Goal: Feedback & Contribution: Submit feedback/report problem

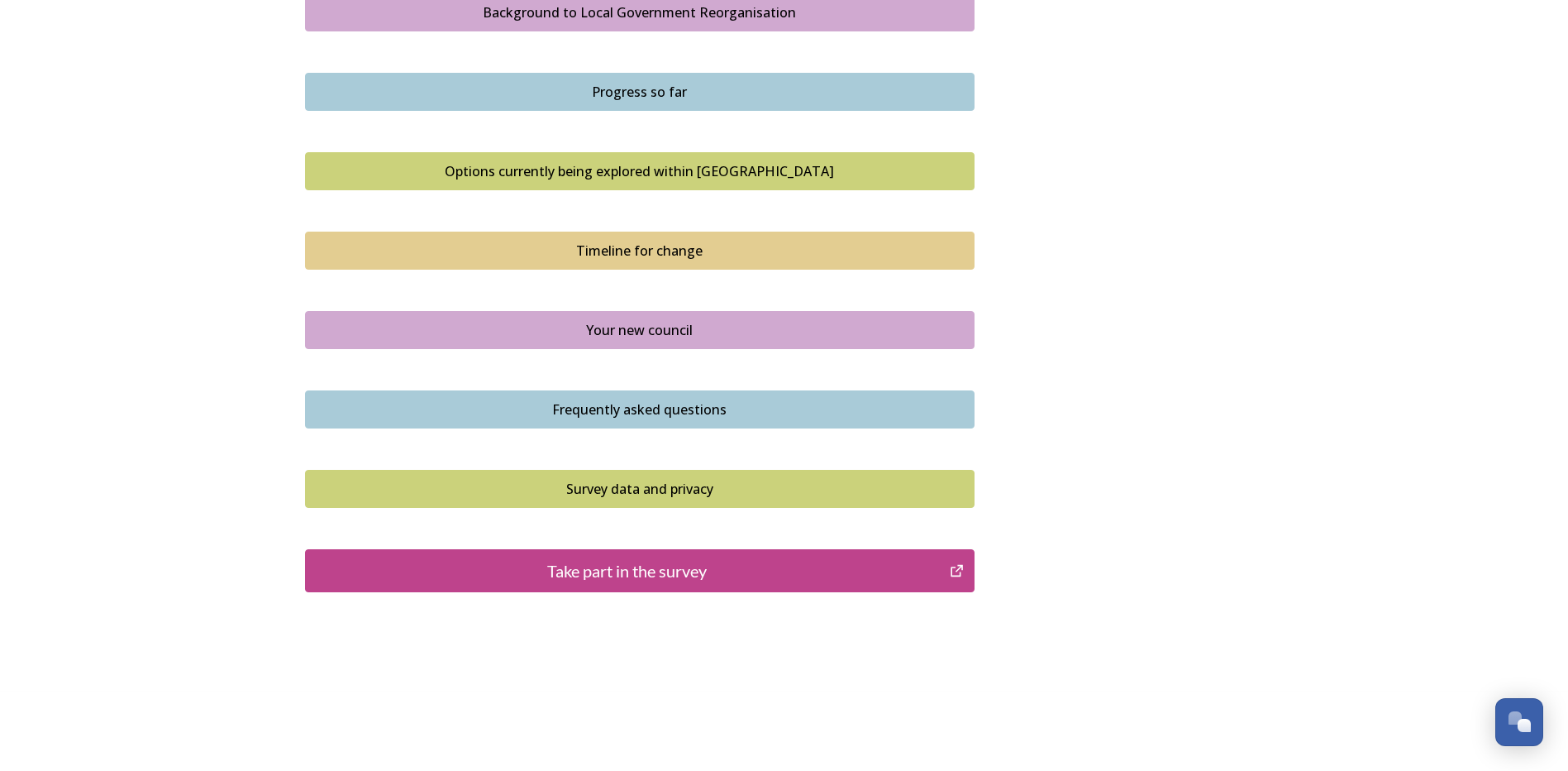
scroll to position [1009, 0]
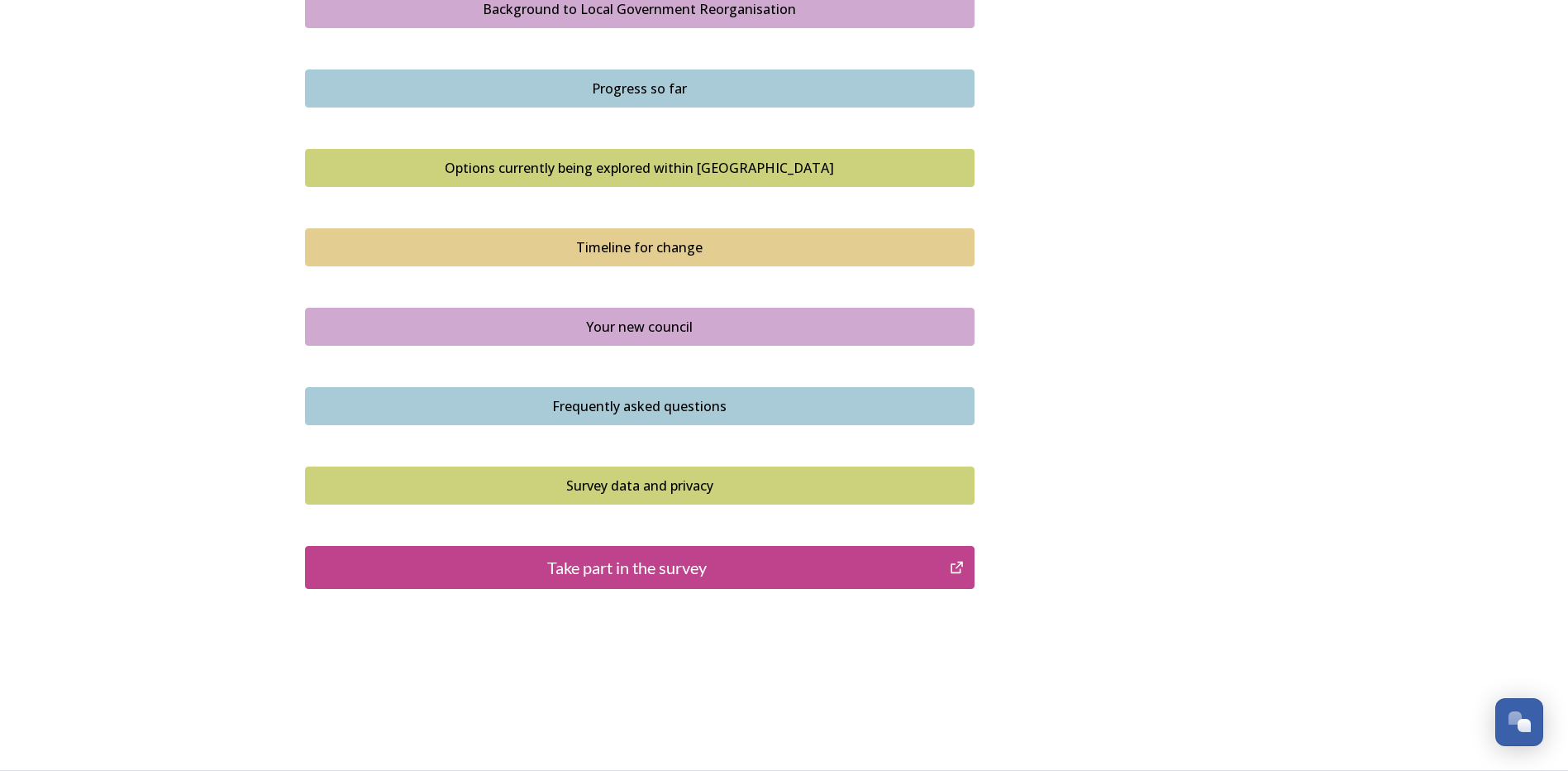
click at [941, 472] on div "Take part in the survey" at bounding box center [628, 567] width 627 height 25
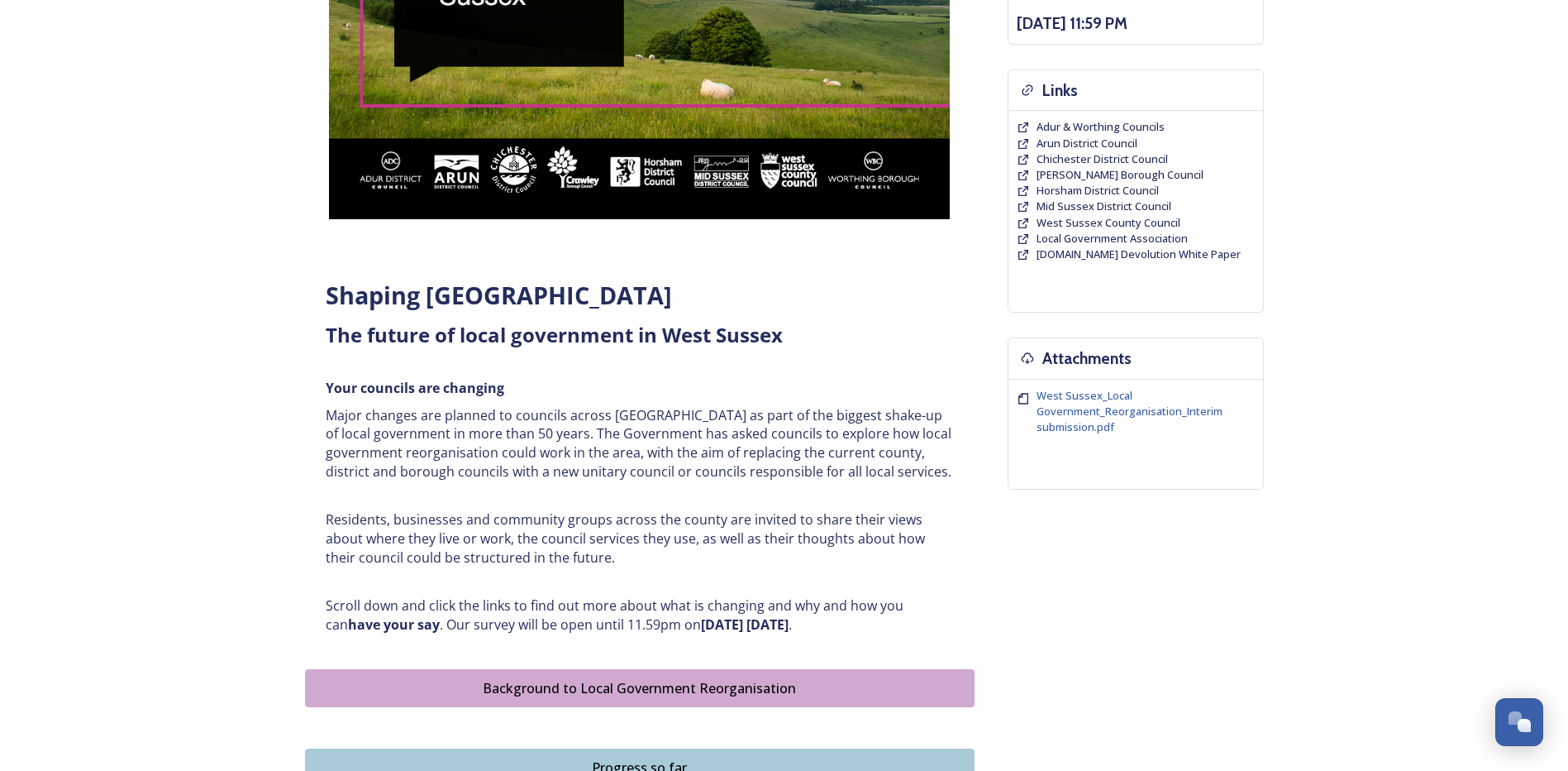
scroll to position [182, 0]
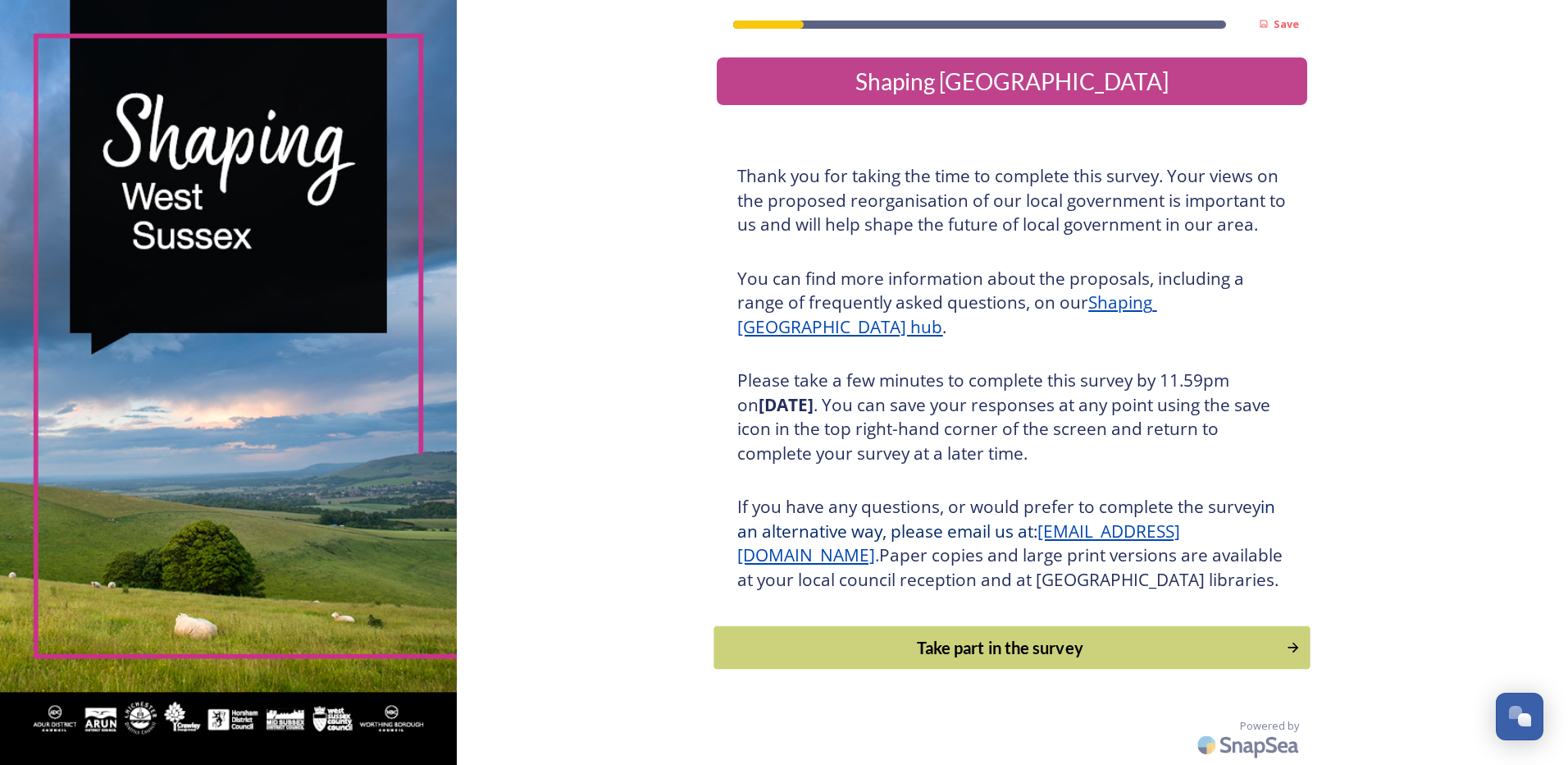
click at [1000, 659] on div "Take part in the survey" at bounding box center [1000, 647] width 554 height 25
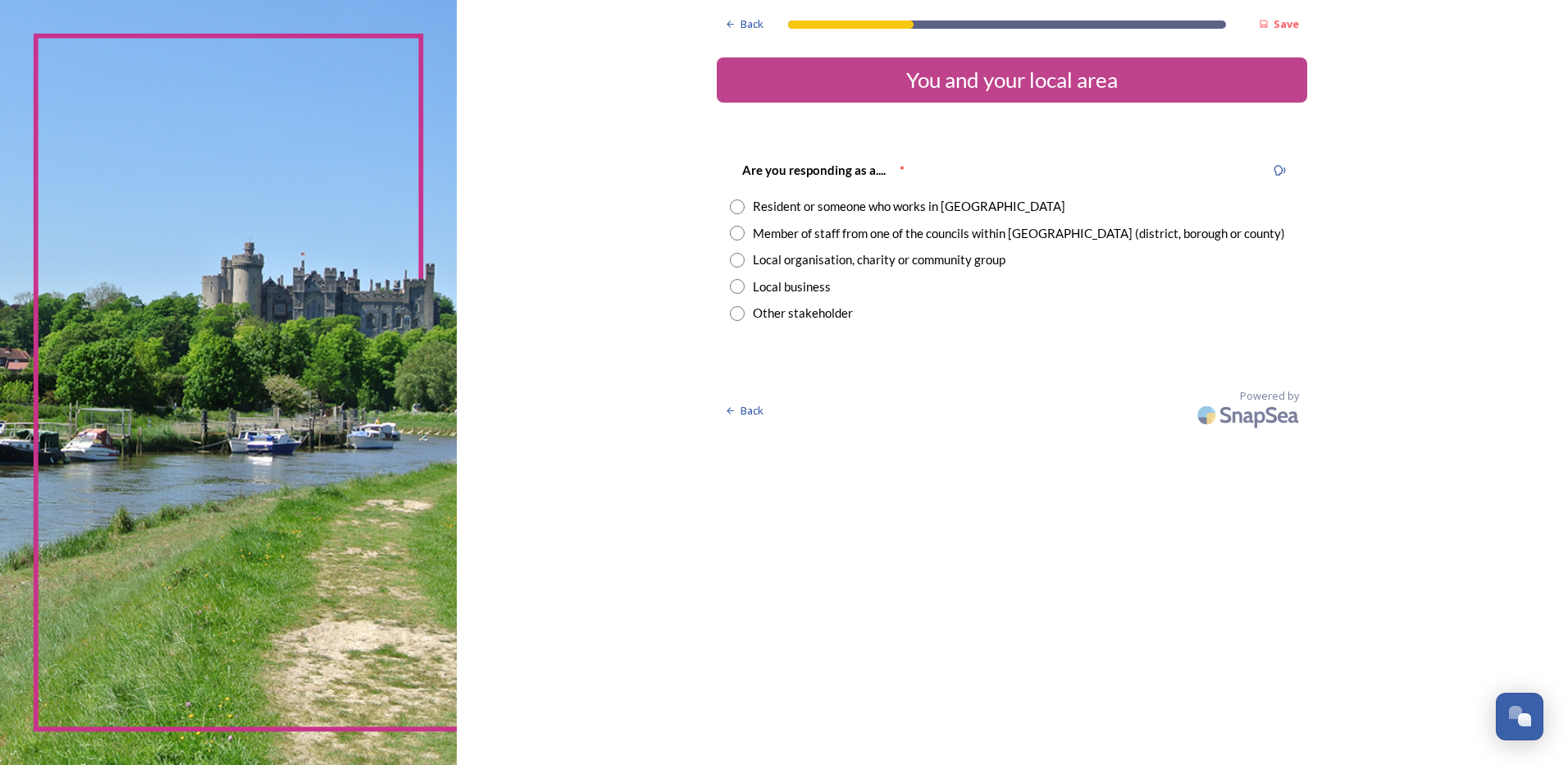
click at [740, 236] on input "radio" at bounding box center [737, 233] width 15 height 15
radio input "true"
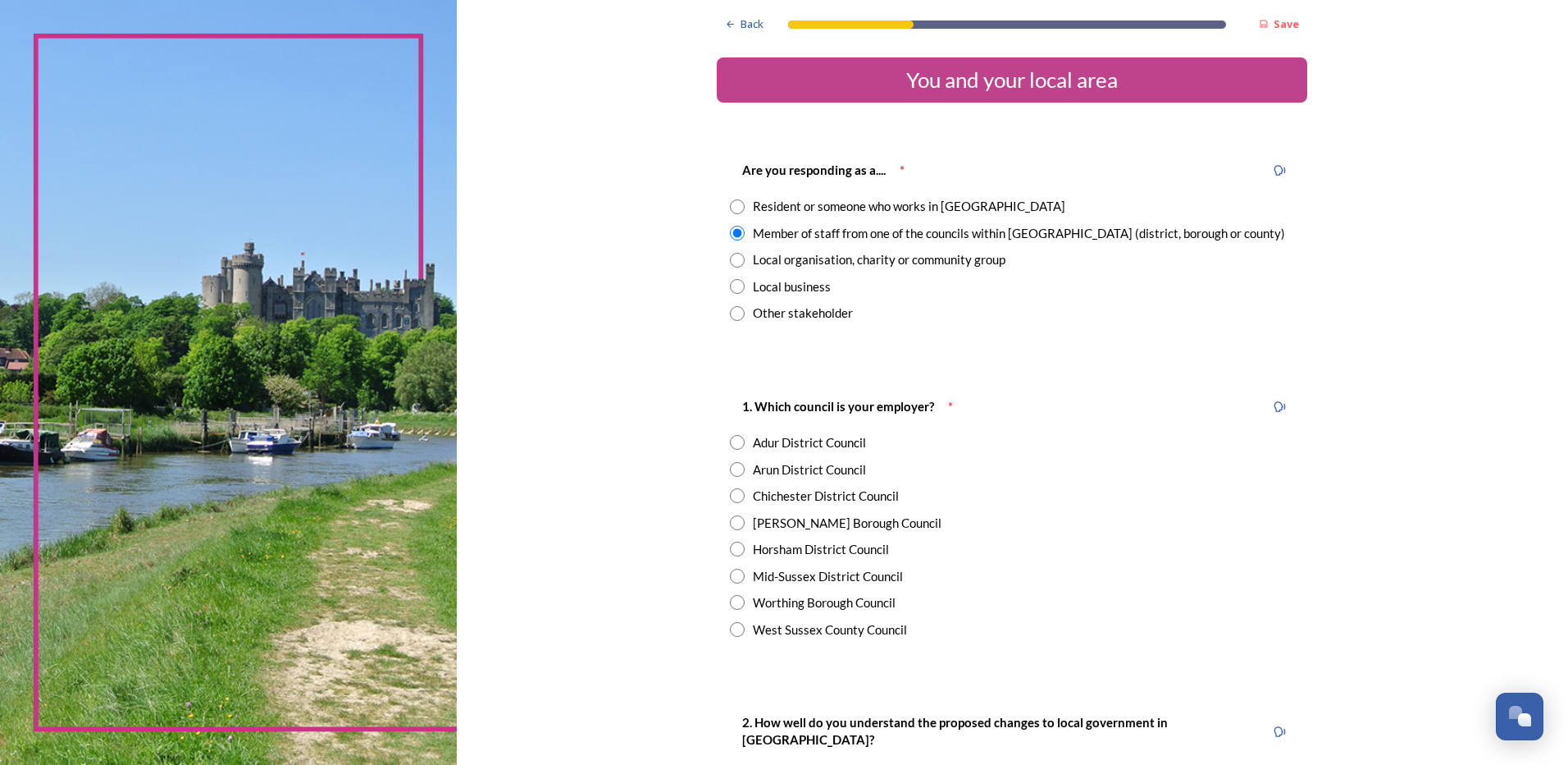
click at [735, 633] on input "radio" at bounding box center [737, 629] width 15 height 15
radio input "true"
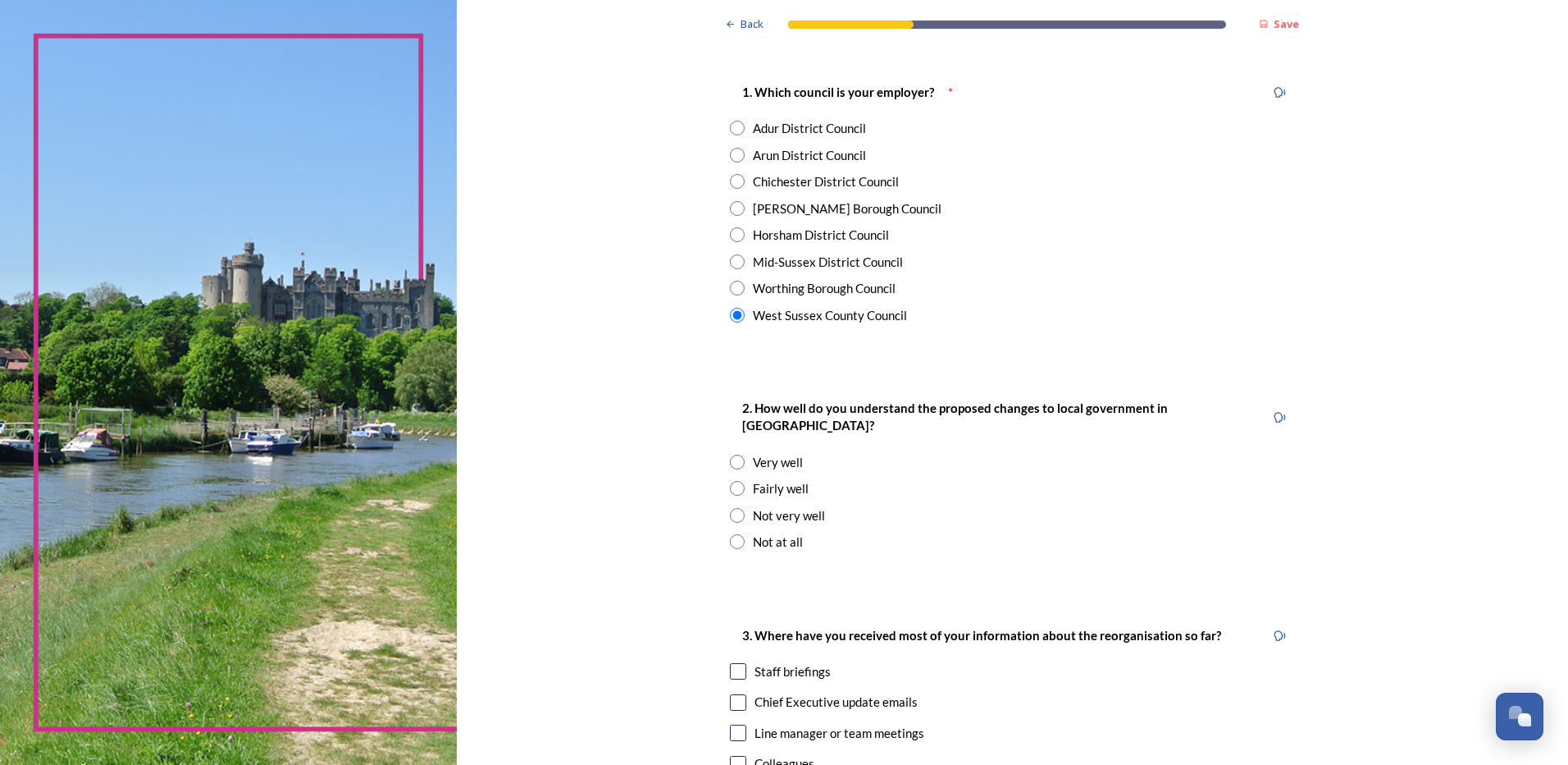
scroll to position [328, 0]
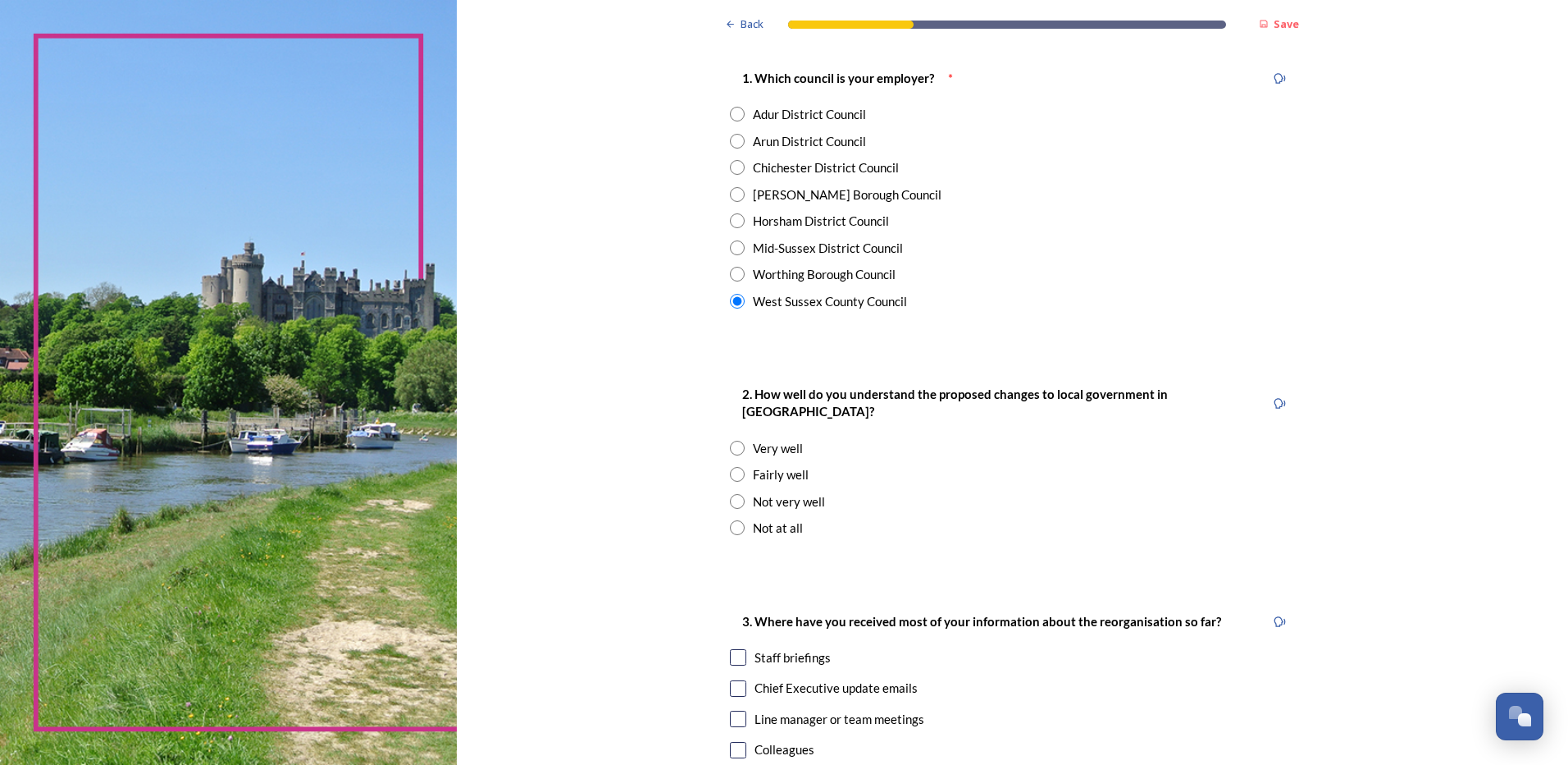
click at [734, 467] on input "radio" at bounding box center [737, 474] width 15 height 15
radio input "true"
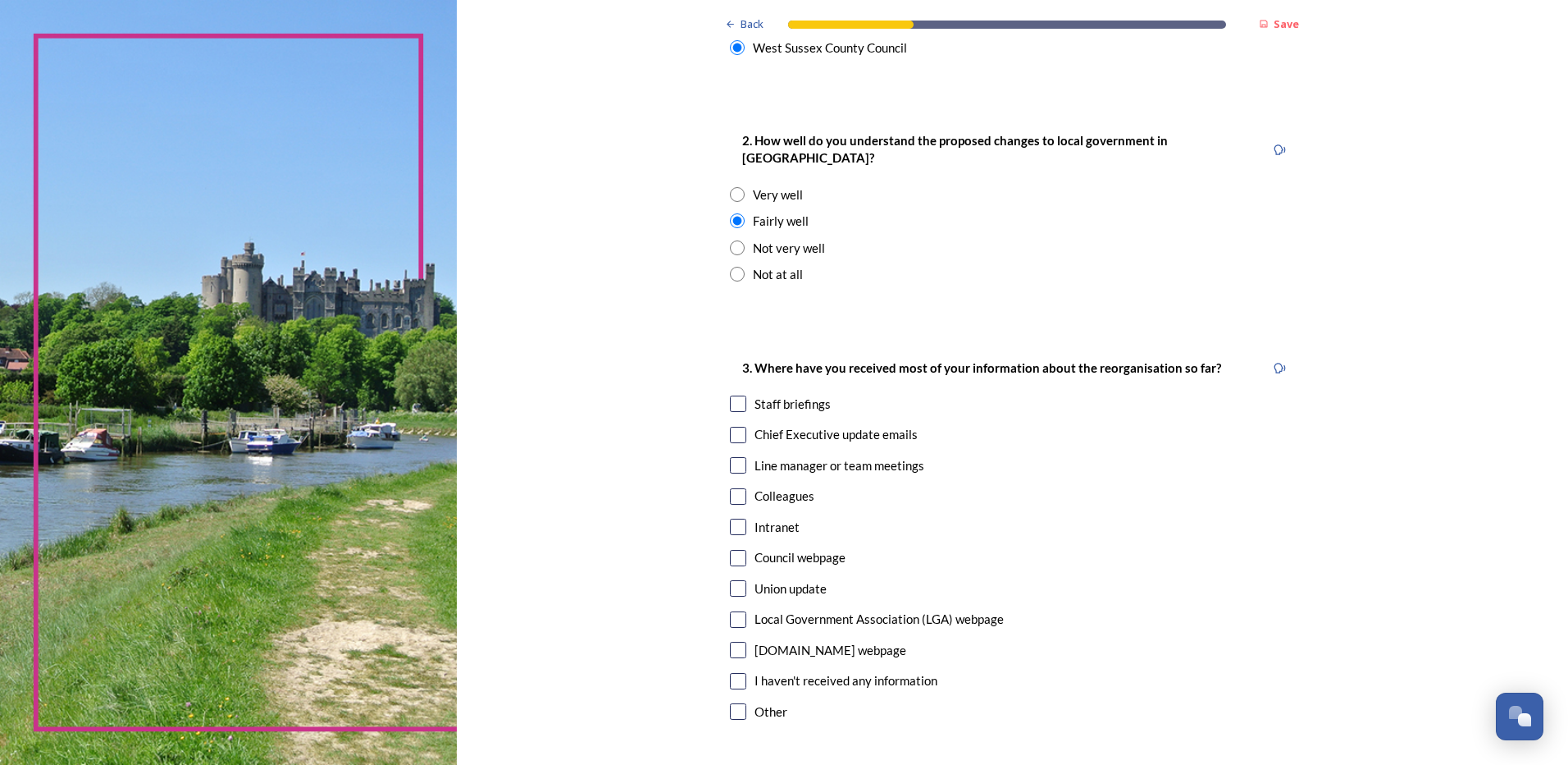
scroll to position [656, 0]
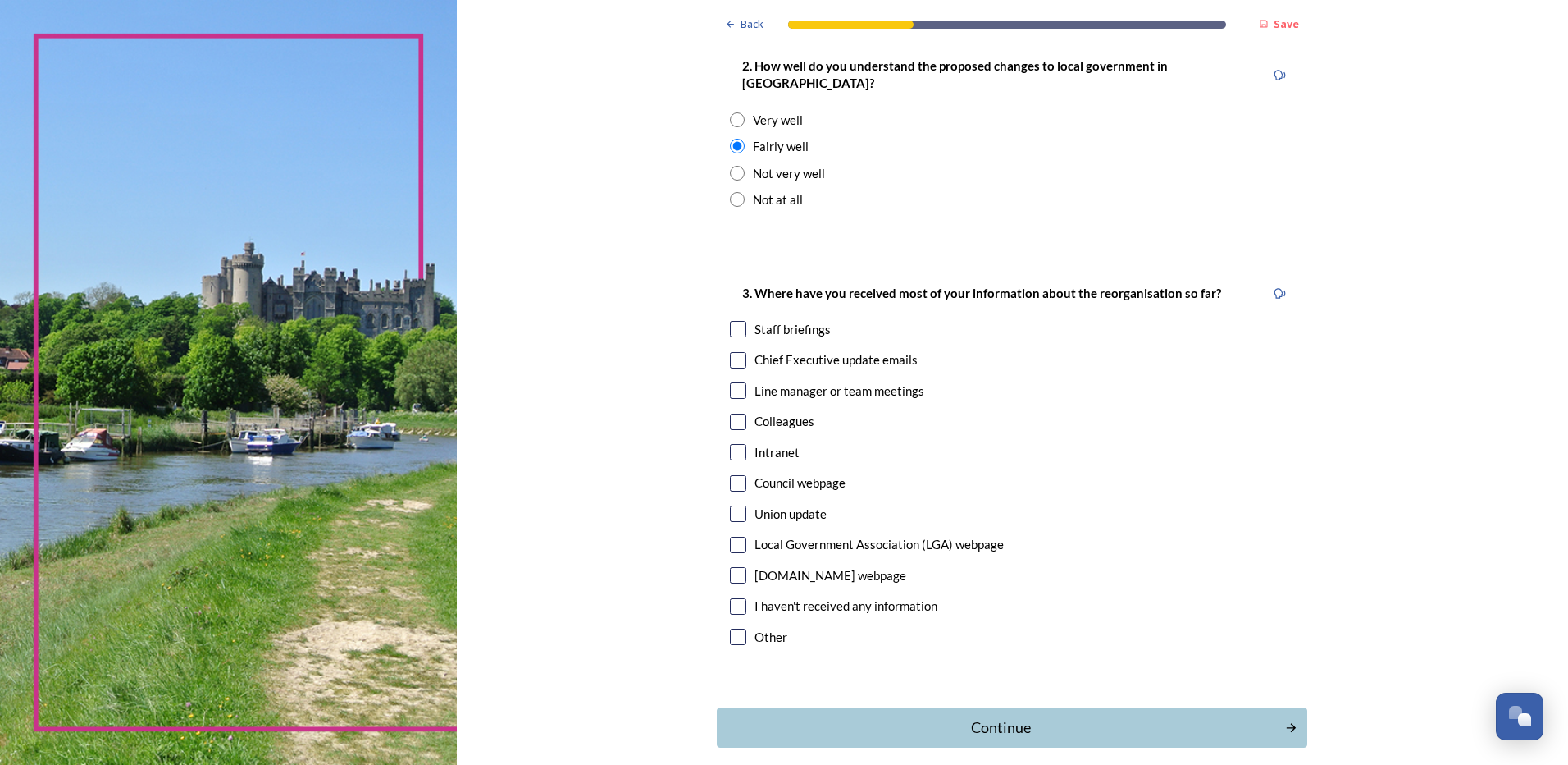
click at [730, 352] on input "checkbox" at bounding box center [738, 360] width 17 height 17
checkbox input "true"
click at [739, 444] on input "checkbox" at bounding box center [738, 452] width 17 height 17
checkbox input "true"
click at [934, 716] on div "Continue" at bounding box center [1000, 727] width 555 height 22
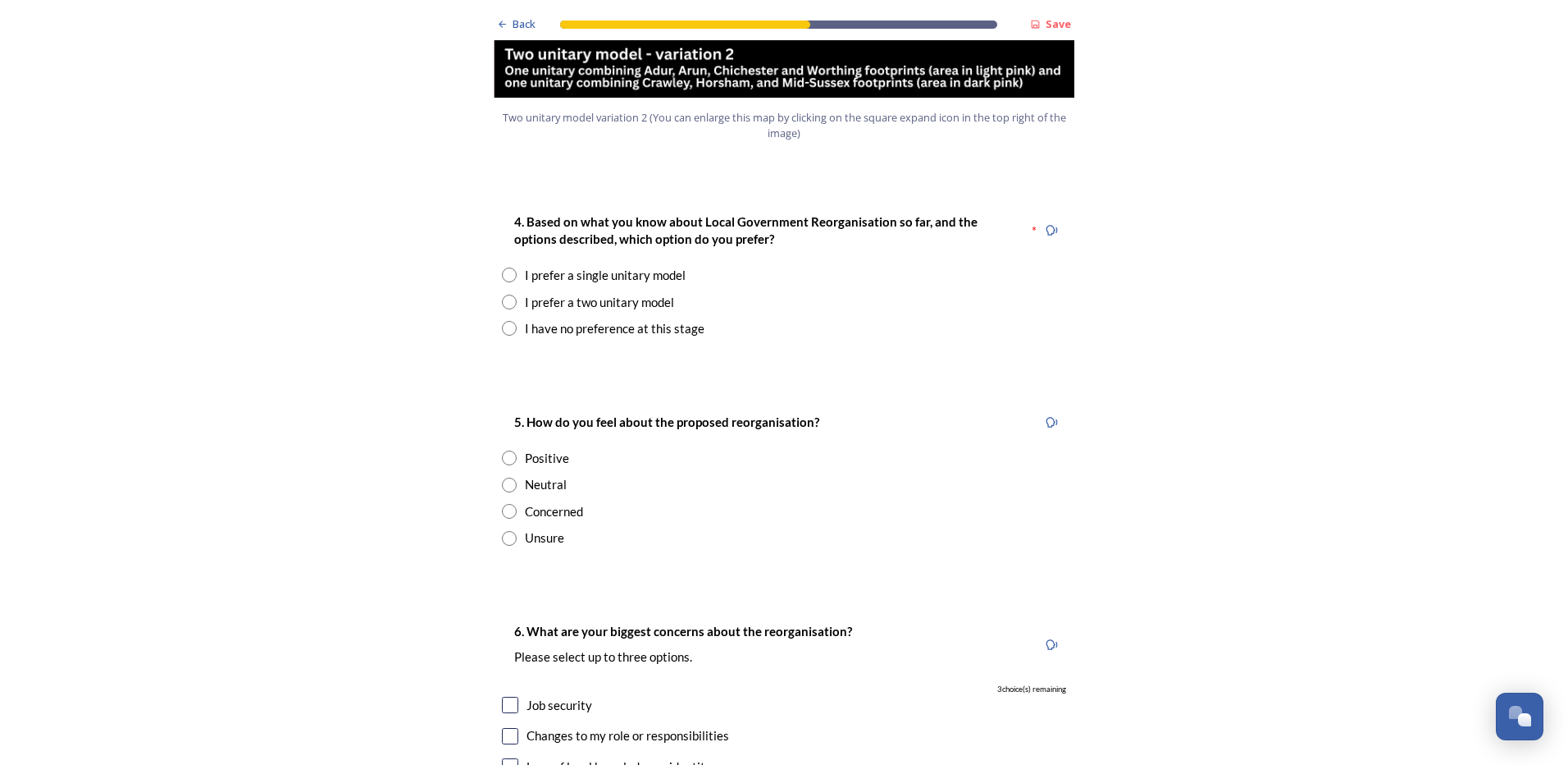
scroll to position [2133, 0]
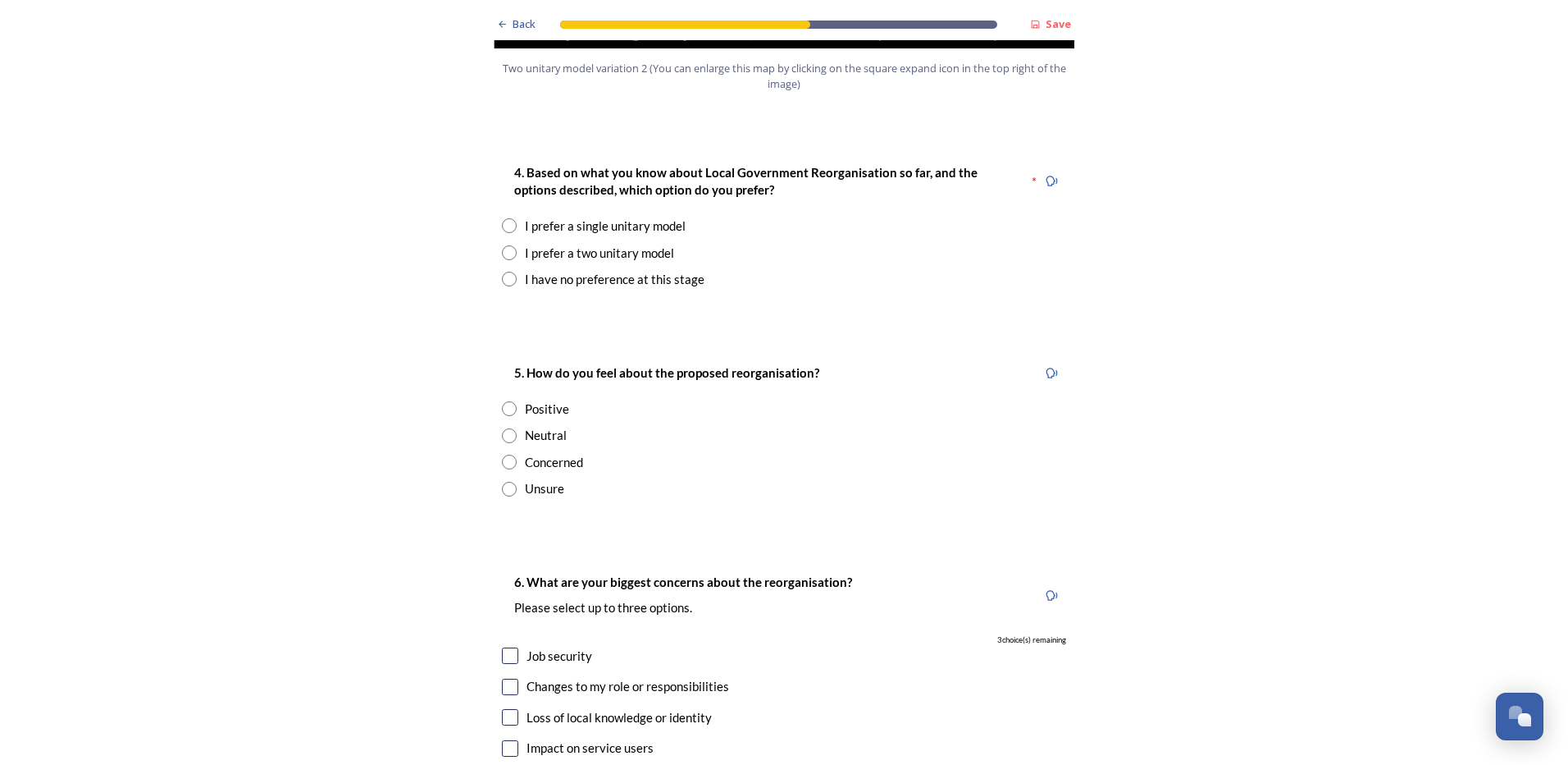
click at [503, 218] on input "radio" at bounding box center [509, 226] width 15 height 15
radio input "true"
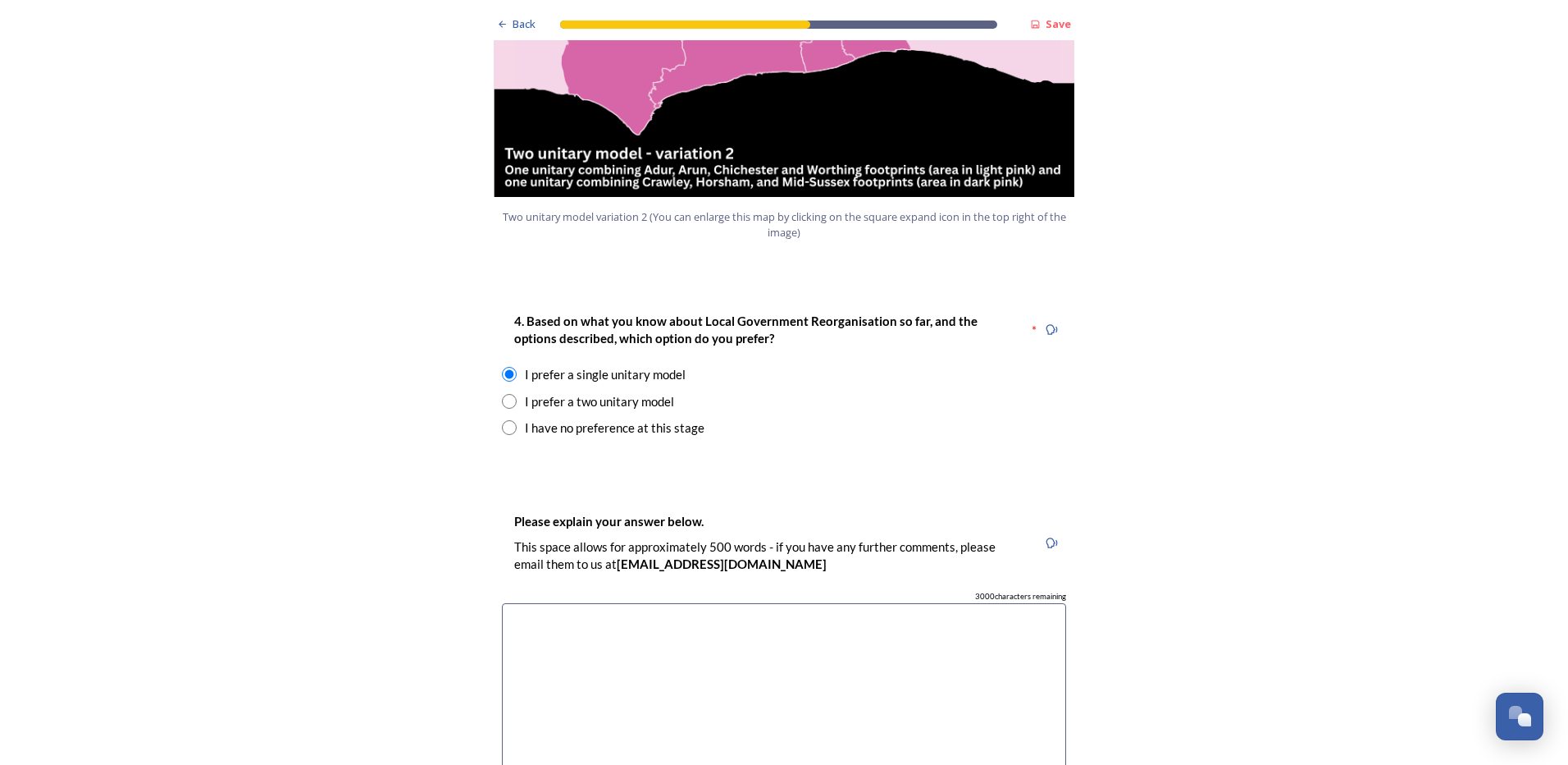
scroll to position [2051, 0]
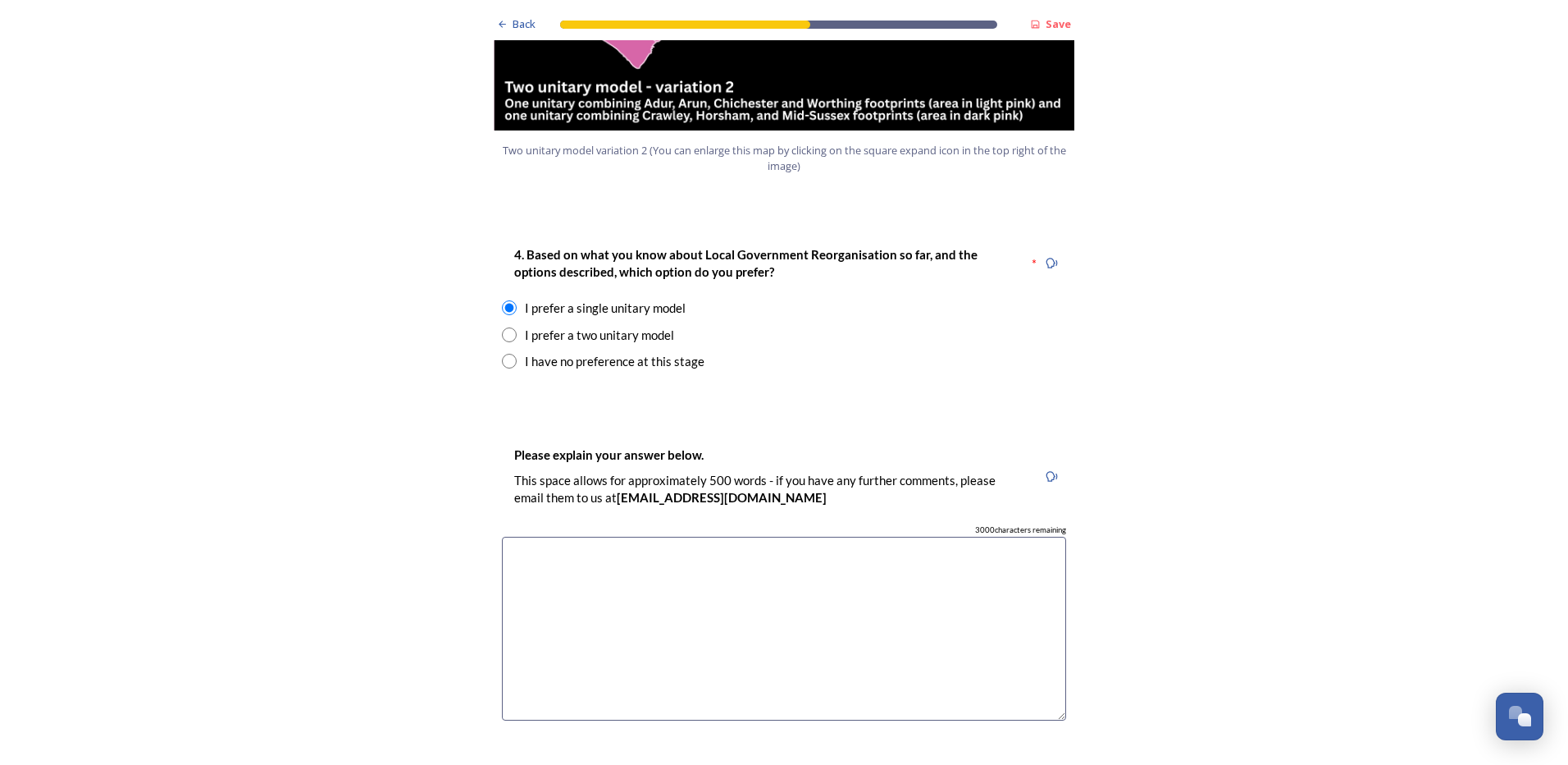
click at [502, 537] on textarea at bounding box center [783, 629] width 564 height 184
type textarea "m"
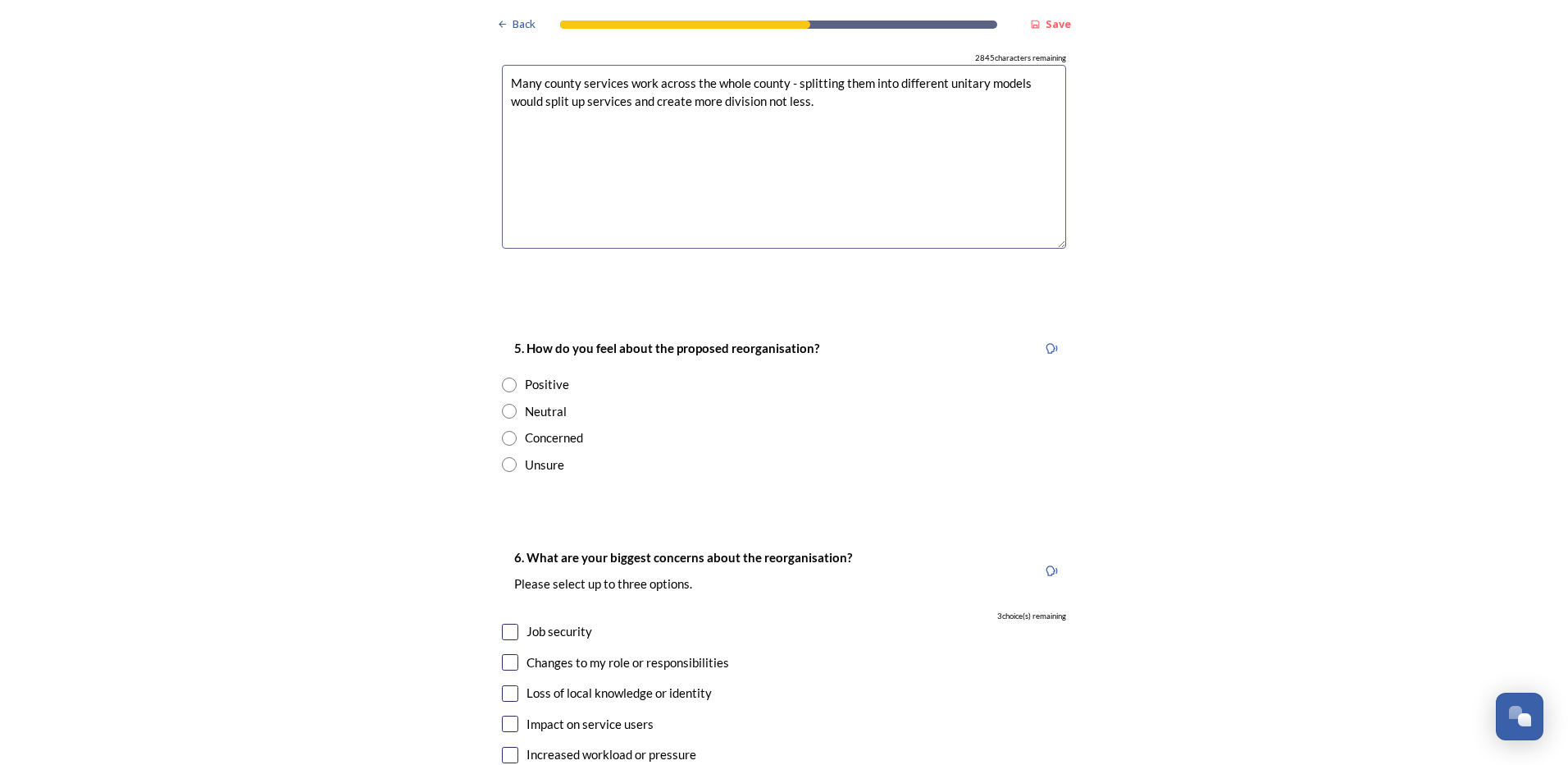
scroll to position [2543, 0]
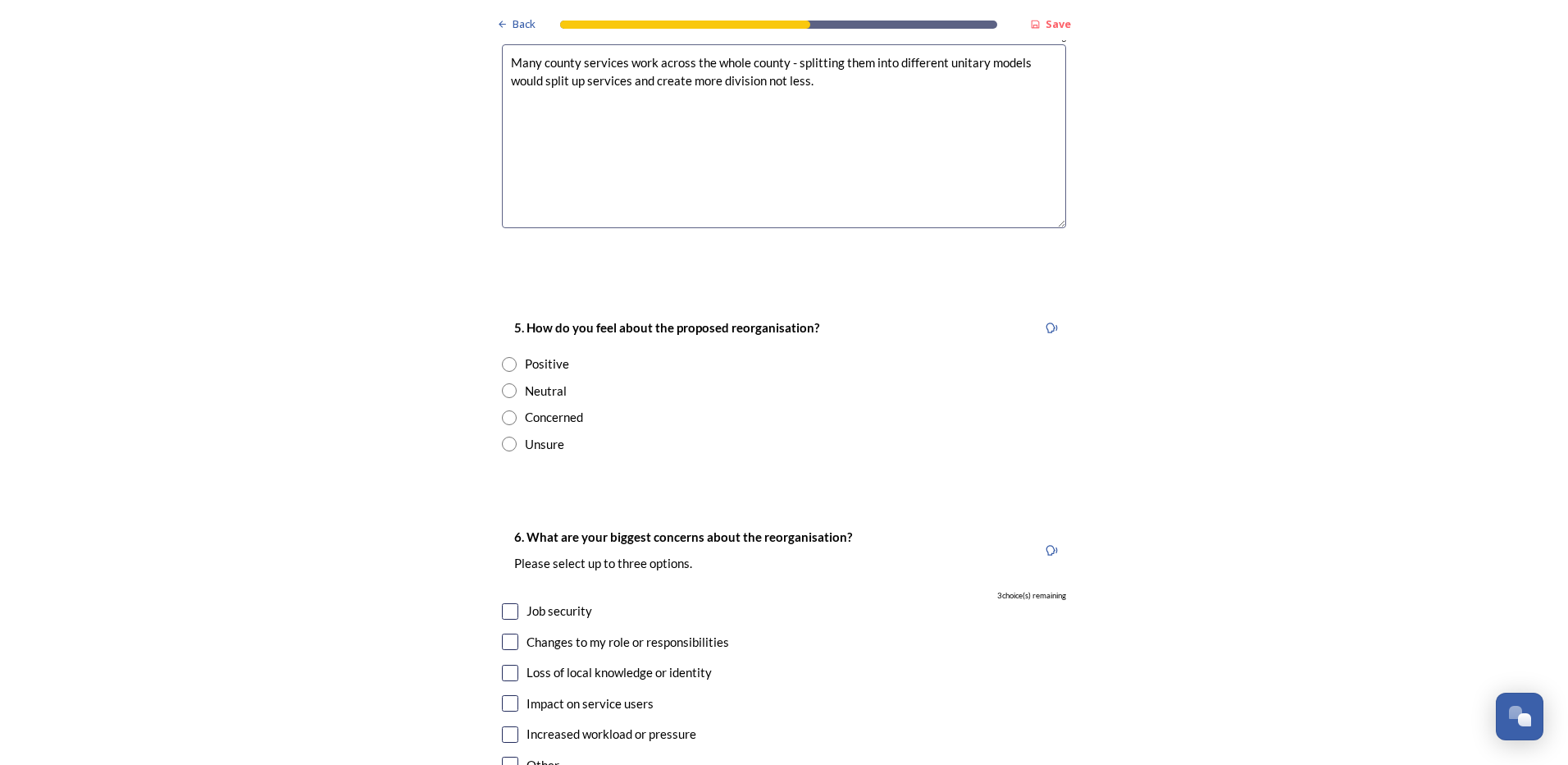
type textarea "Many county services work across the whole county - splitting them into differe…"
click at [502, 411] on input "radio" at bounding box center [509, 418] width 15 height 15
radio input "true"
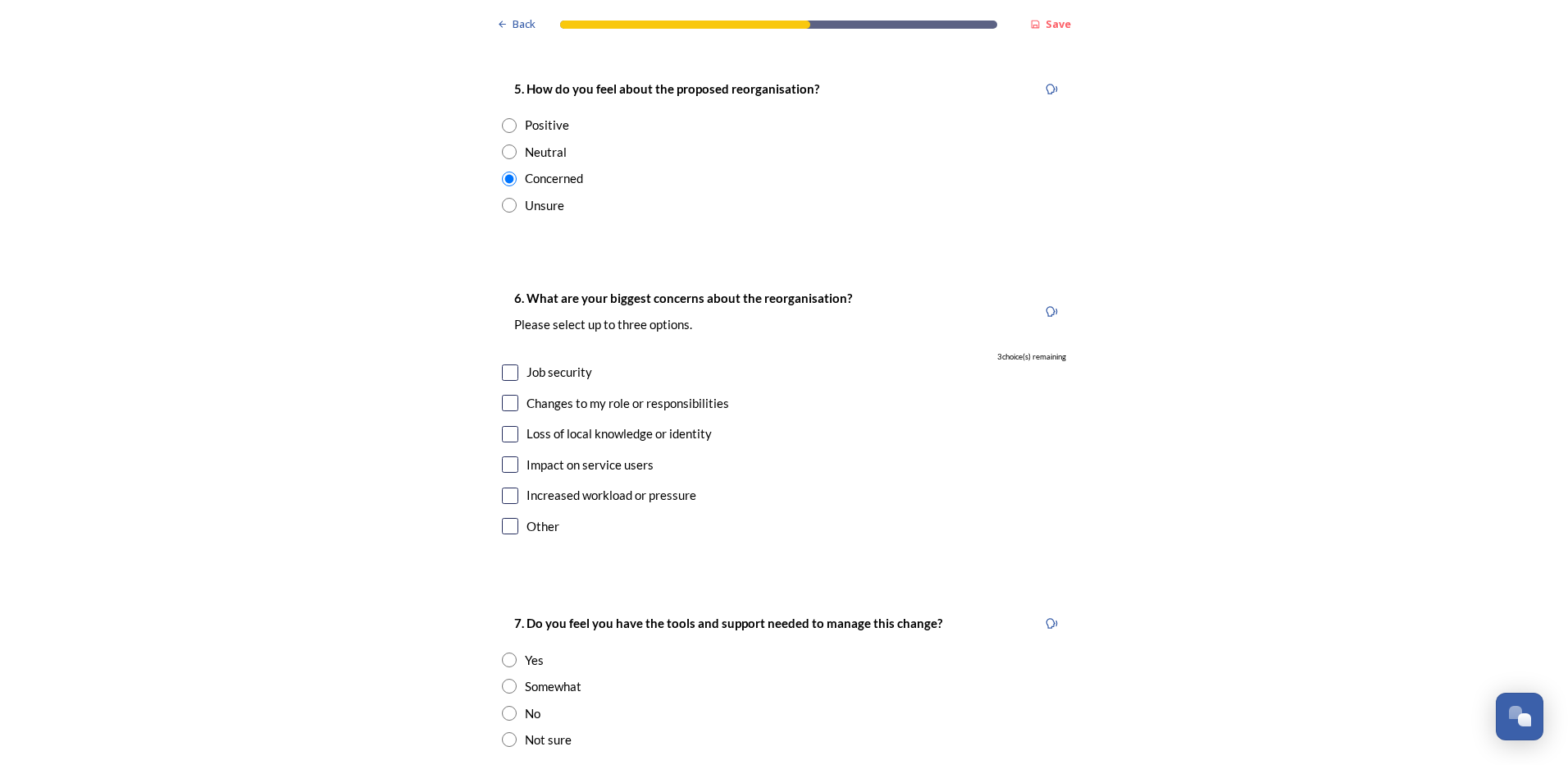
scroll to position [2789, 0]
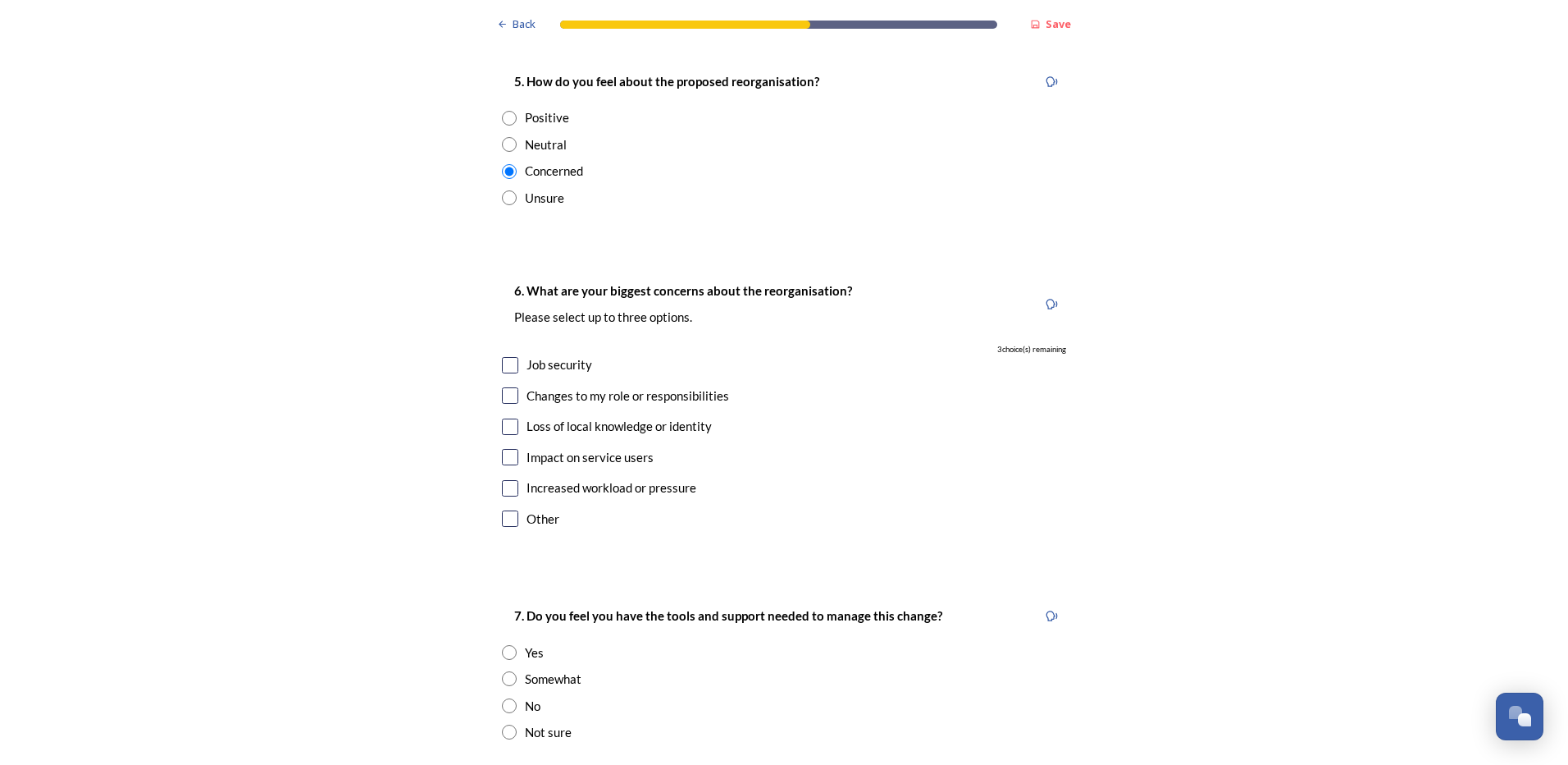
click at [502, 357] on input "checkbox" at bounding box center [510, 365] width 17 height 17
checkbox input "true"
click at [508, 388] on input "checkbox" at bounding box center [510, 396] width 17 height 17
checkbox input "true"
click at [502, 448] on input "checkbox" at bounding box center [510, 457] width 17 height 17
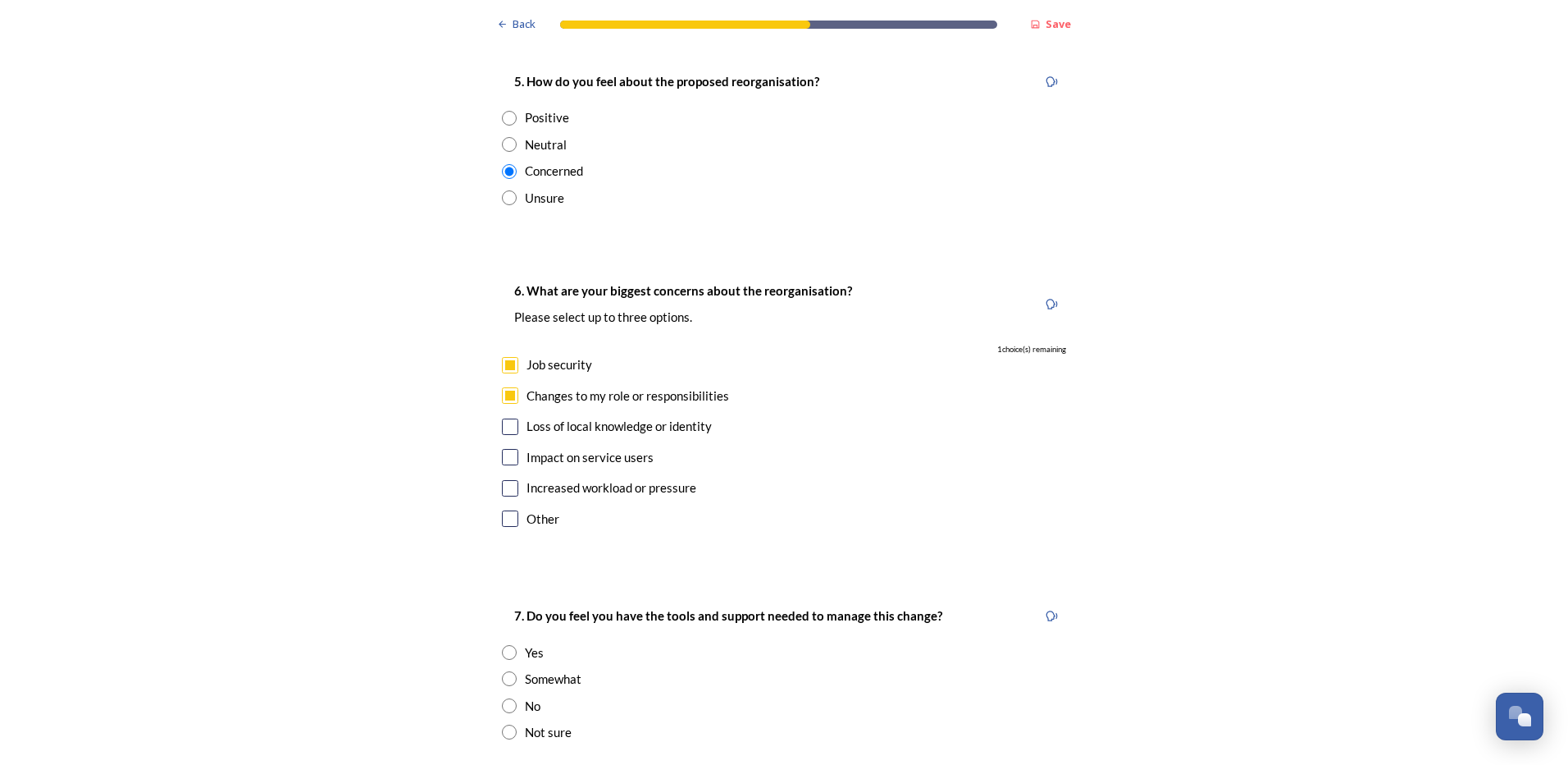
checkbox input "true"
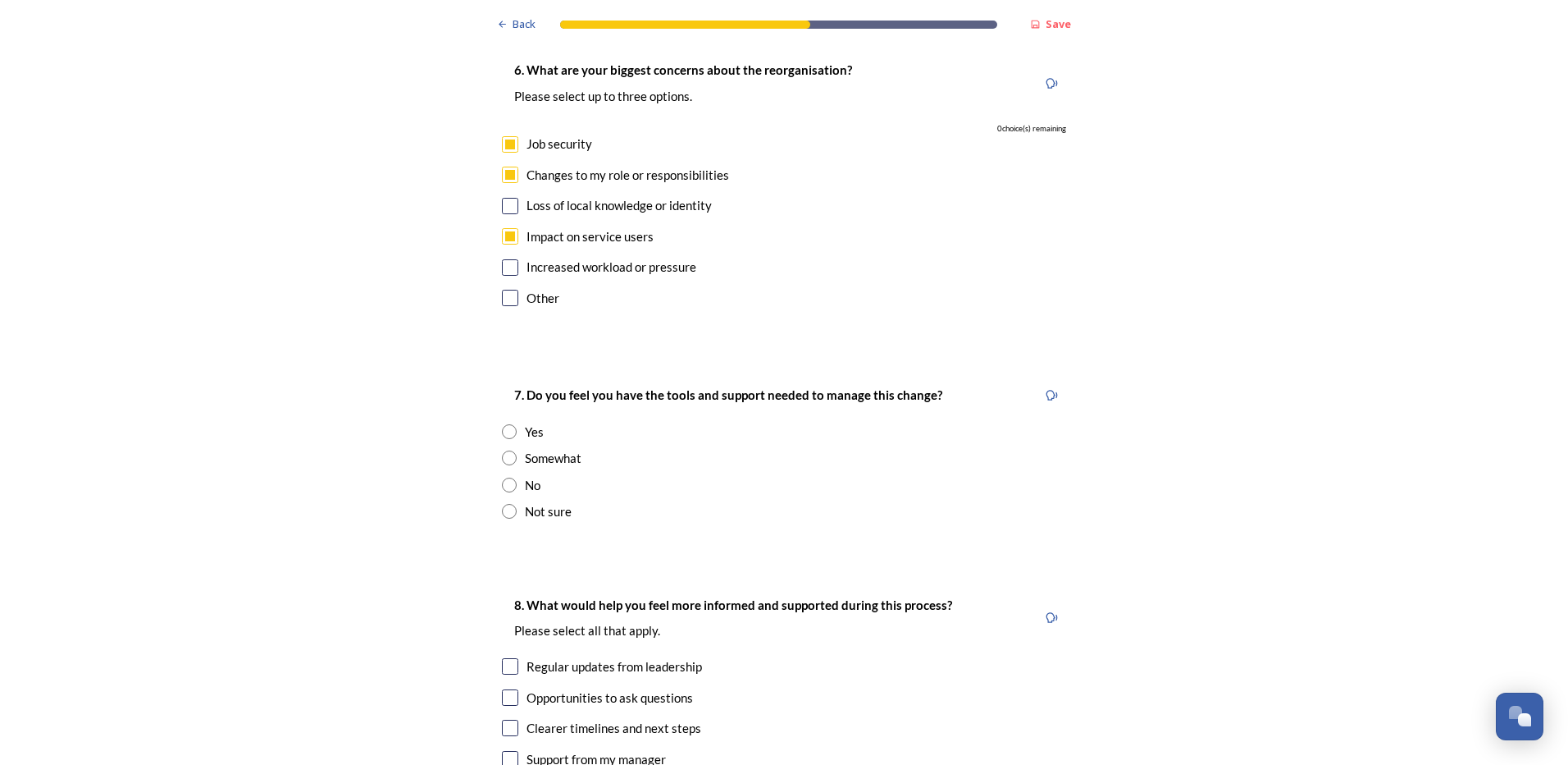
scroll to position [3035, 0]
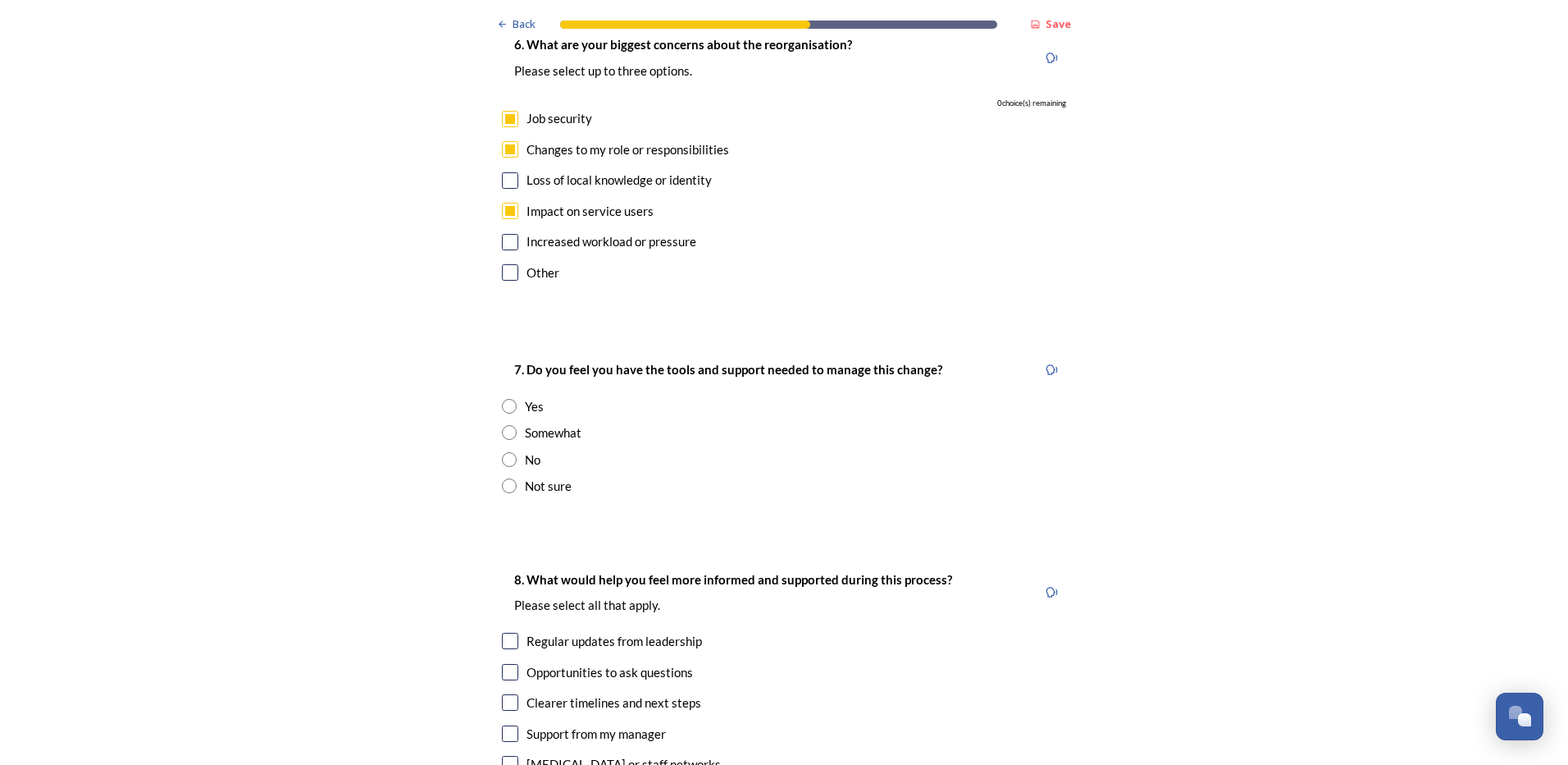
click at [502, 479] on input "radio" at bounding box center [509, 486] width 15 height 15
radio input "true"
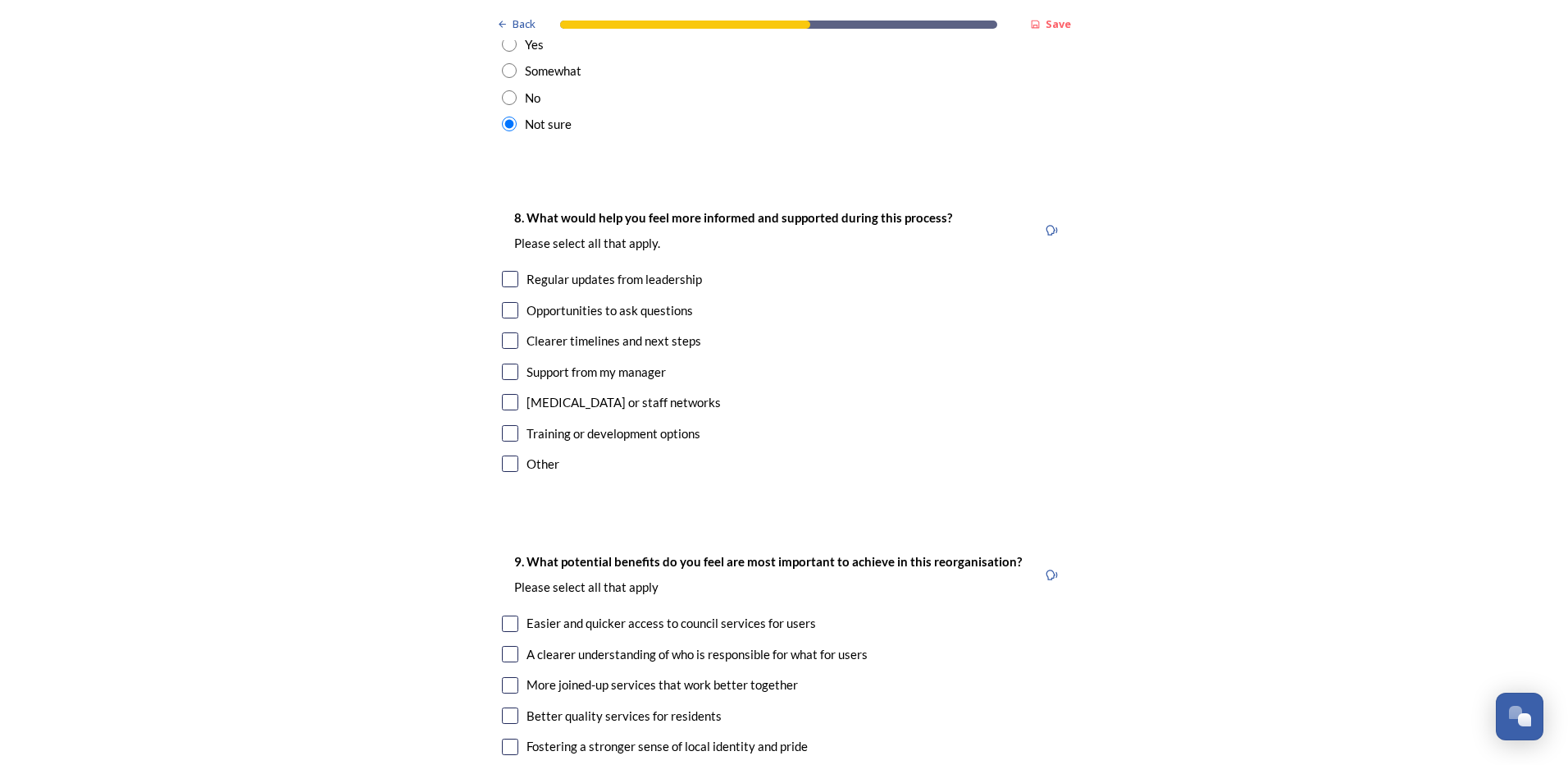
scroll to position [3446, 0]
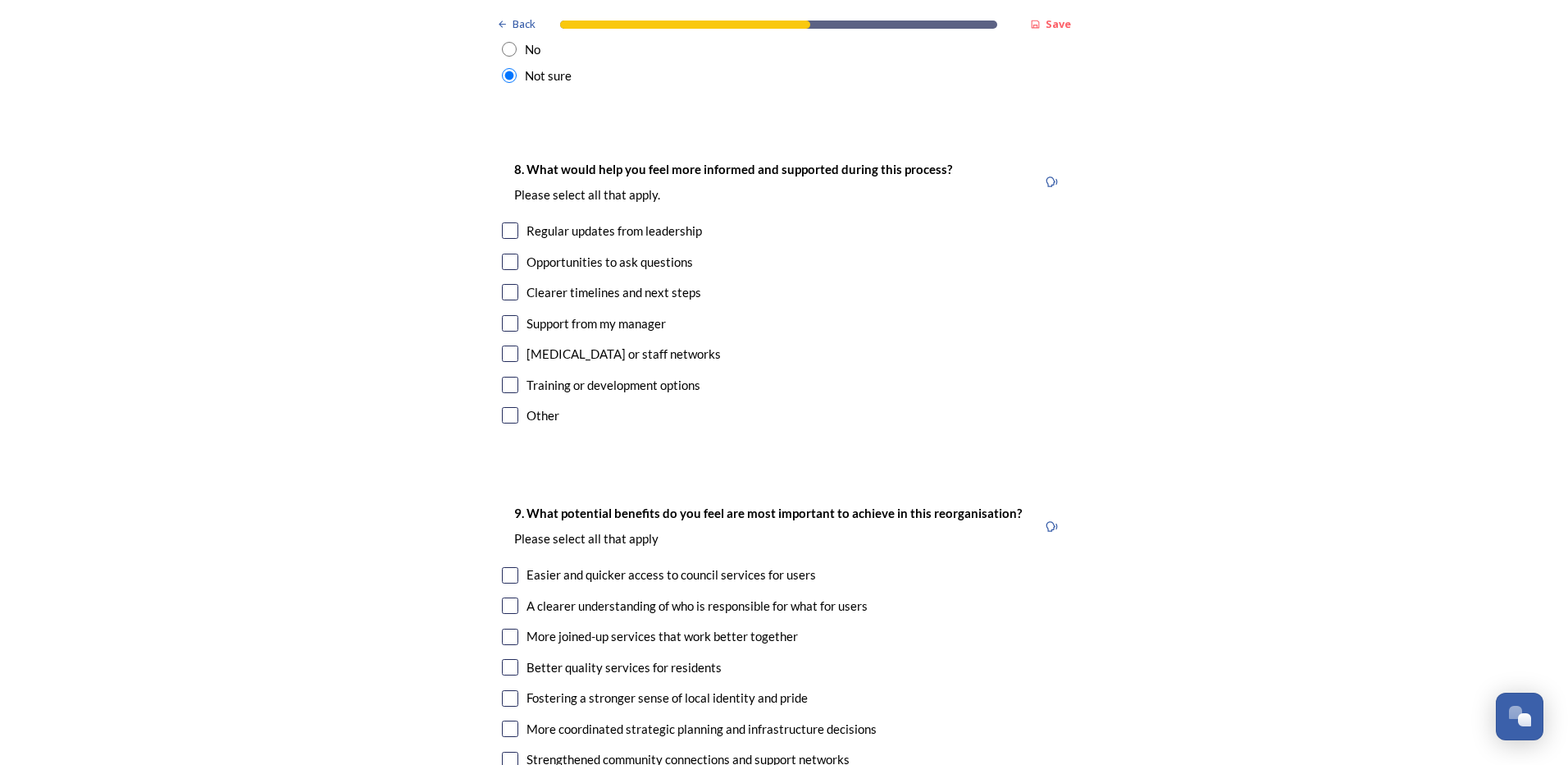
click at [502, 222] on input "checkbox" at bounding box center [510, 230] width 17 height 17
checkbox input "true"
click at [502, 253] on input "checkbox" at bounding box center [510, 261] width 17 height 17
checkbox input "true"
click at [502, 284] on input "checkbox" at bounding box center [510, 292] width 17 height 17
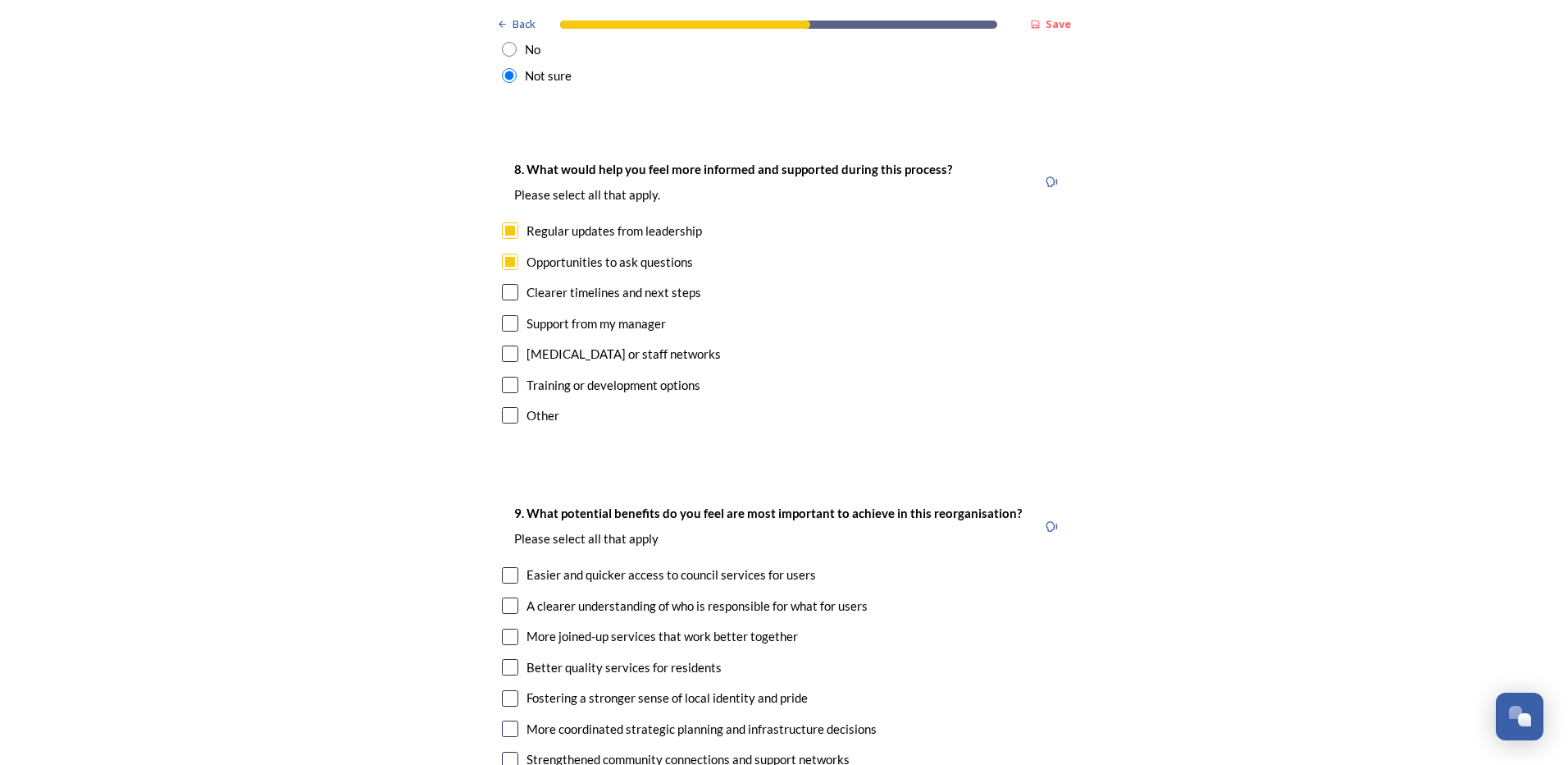
checkbox input "true"
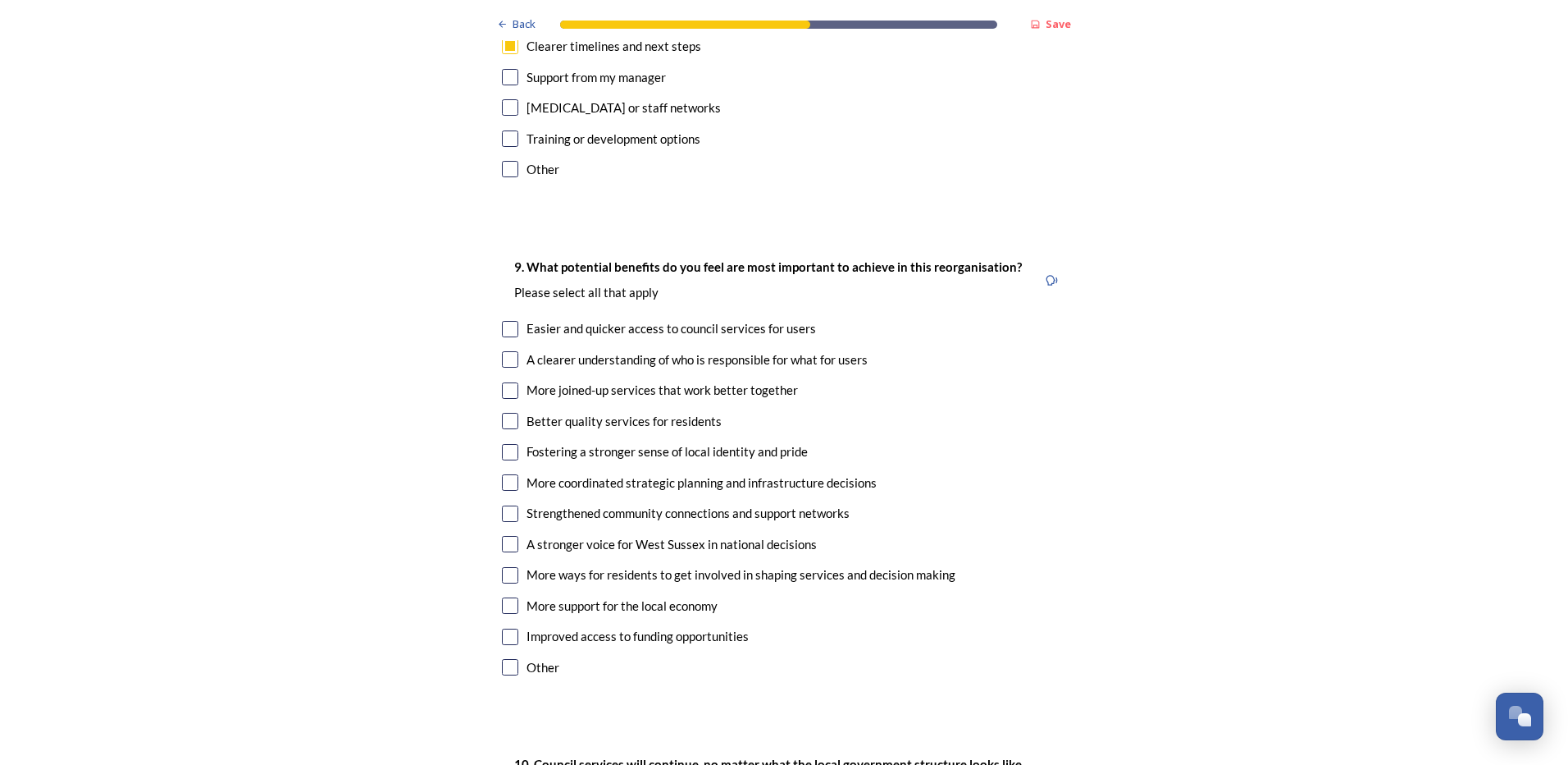
scroll to position [3773, 0]
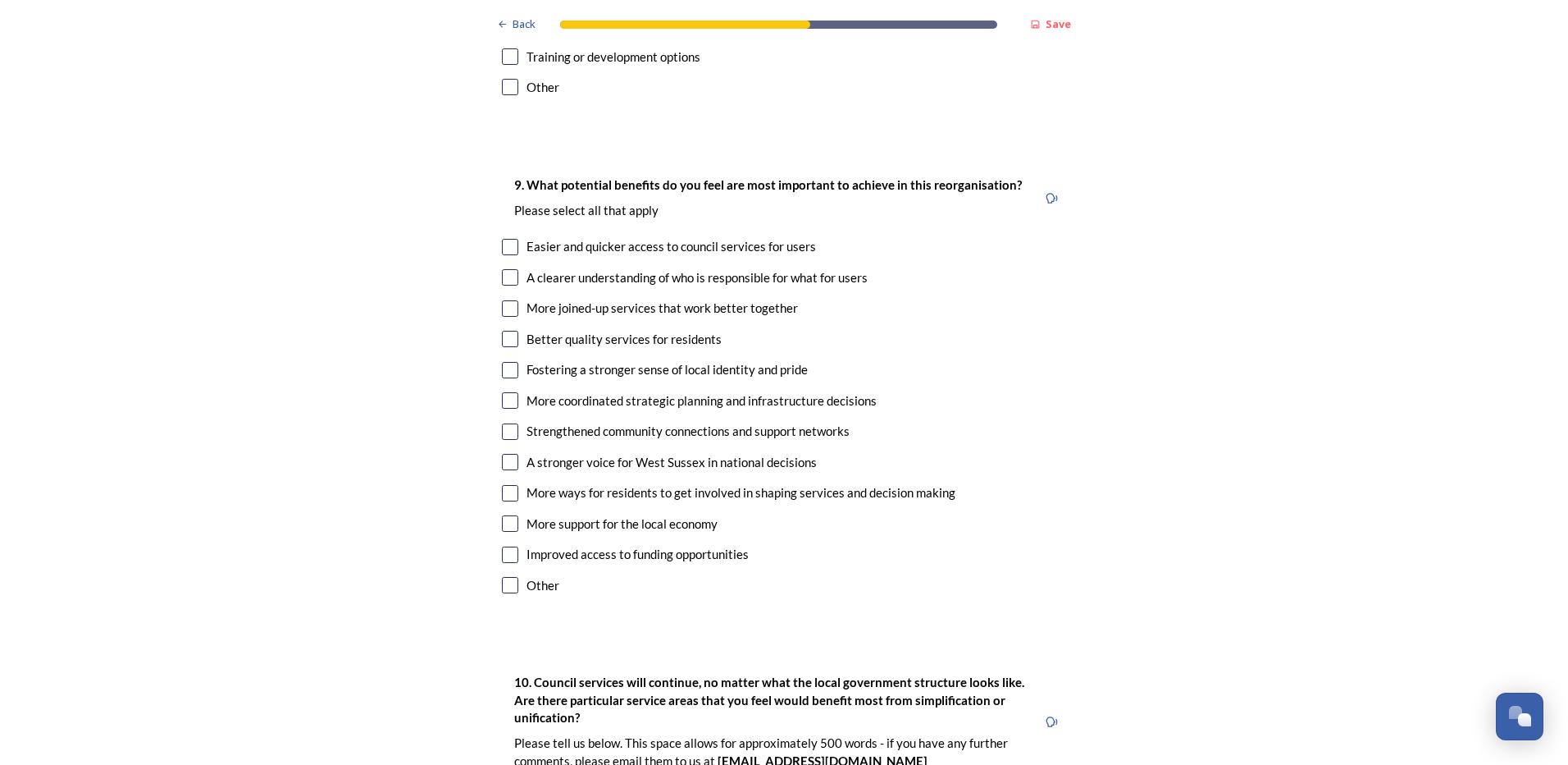
click at [511, 269] on input "checkbox" at bounding box center [510, 277] width 17 height 17
checkbox input "true"
click at [508, 300] on input "checkbox" at bounding box center [510, 308] width 17 height 17
checkbox input "true"
click at [503, 392] on input "checkbox" at bounding box center [510, 400] width 17 height 17
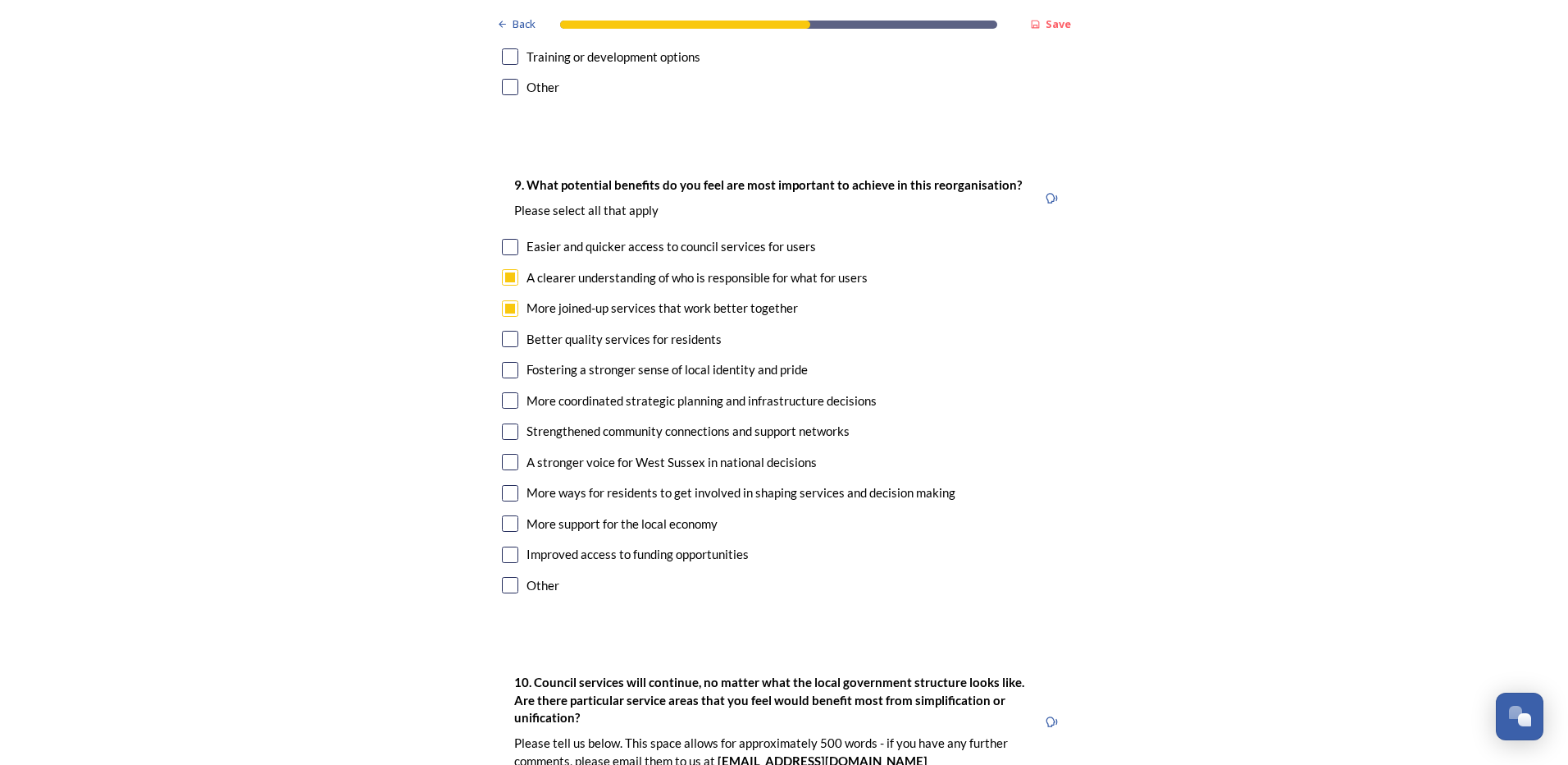
checkbox input "true"
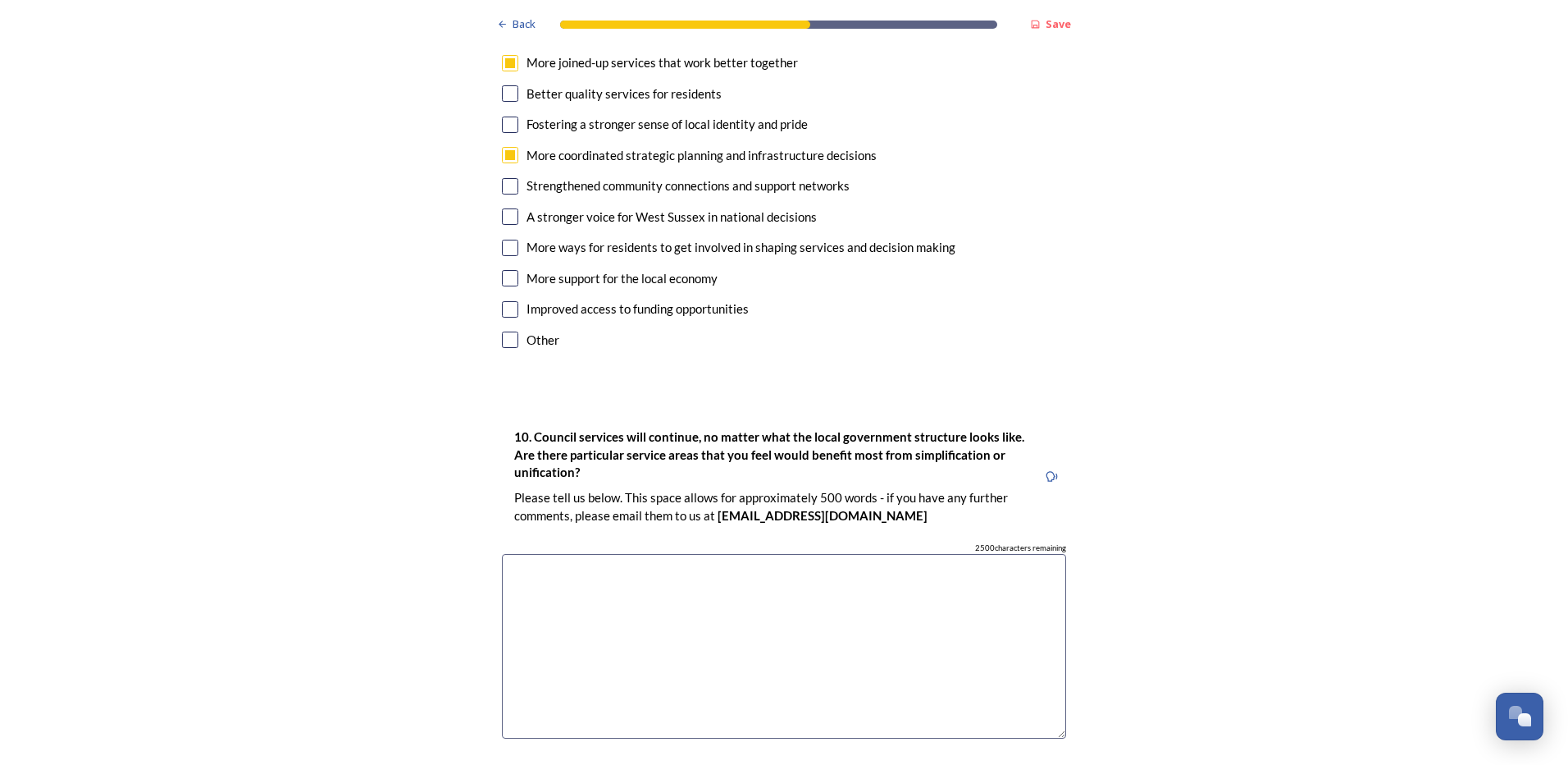
scroll to position [4102, 0]
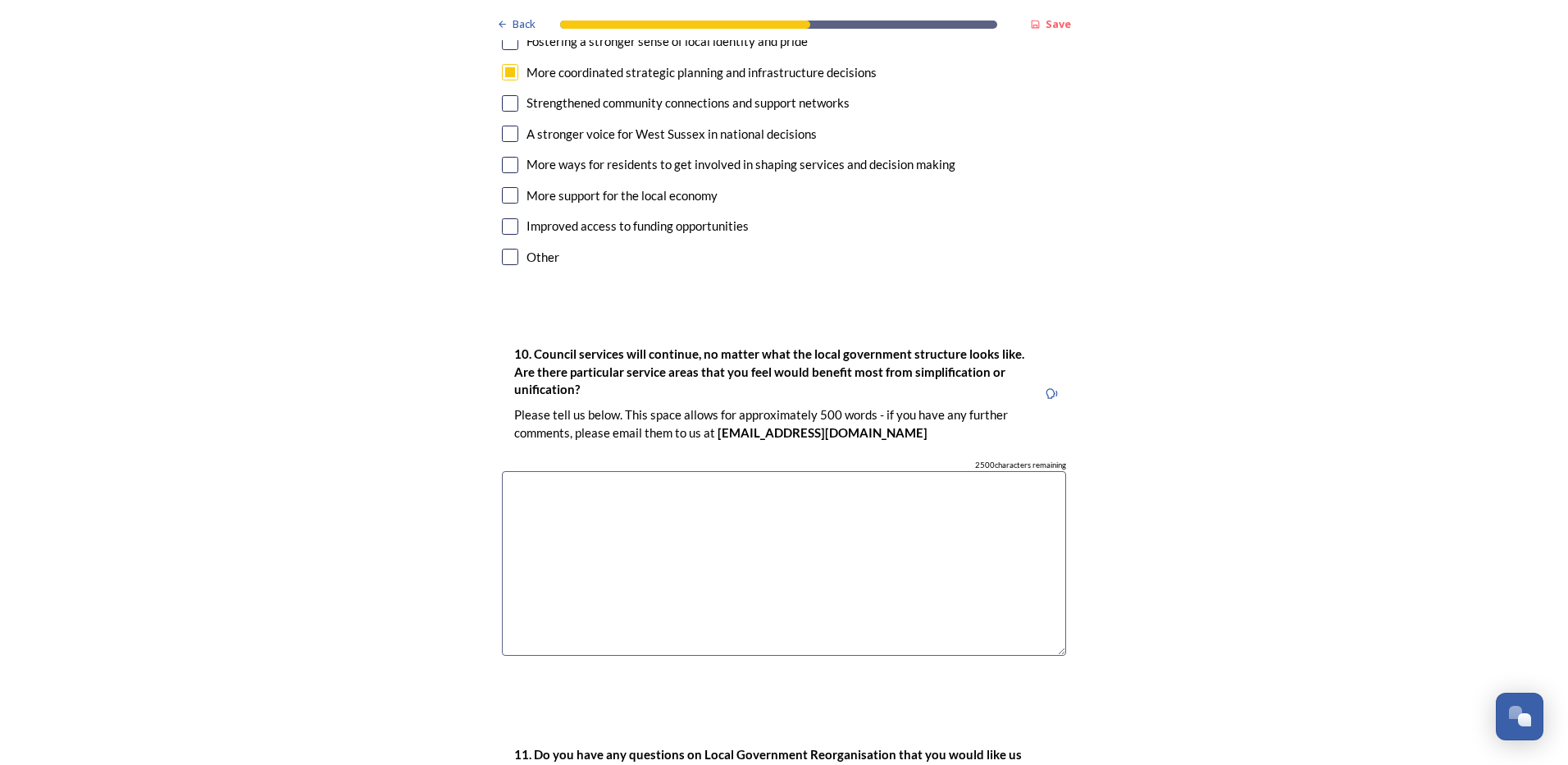
click at [582, 470] on textarea at bounding box center [783, 562] width 564 height 184
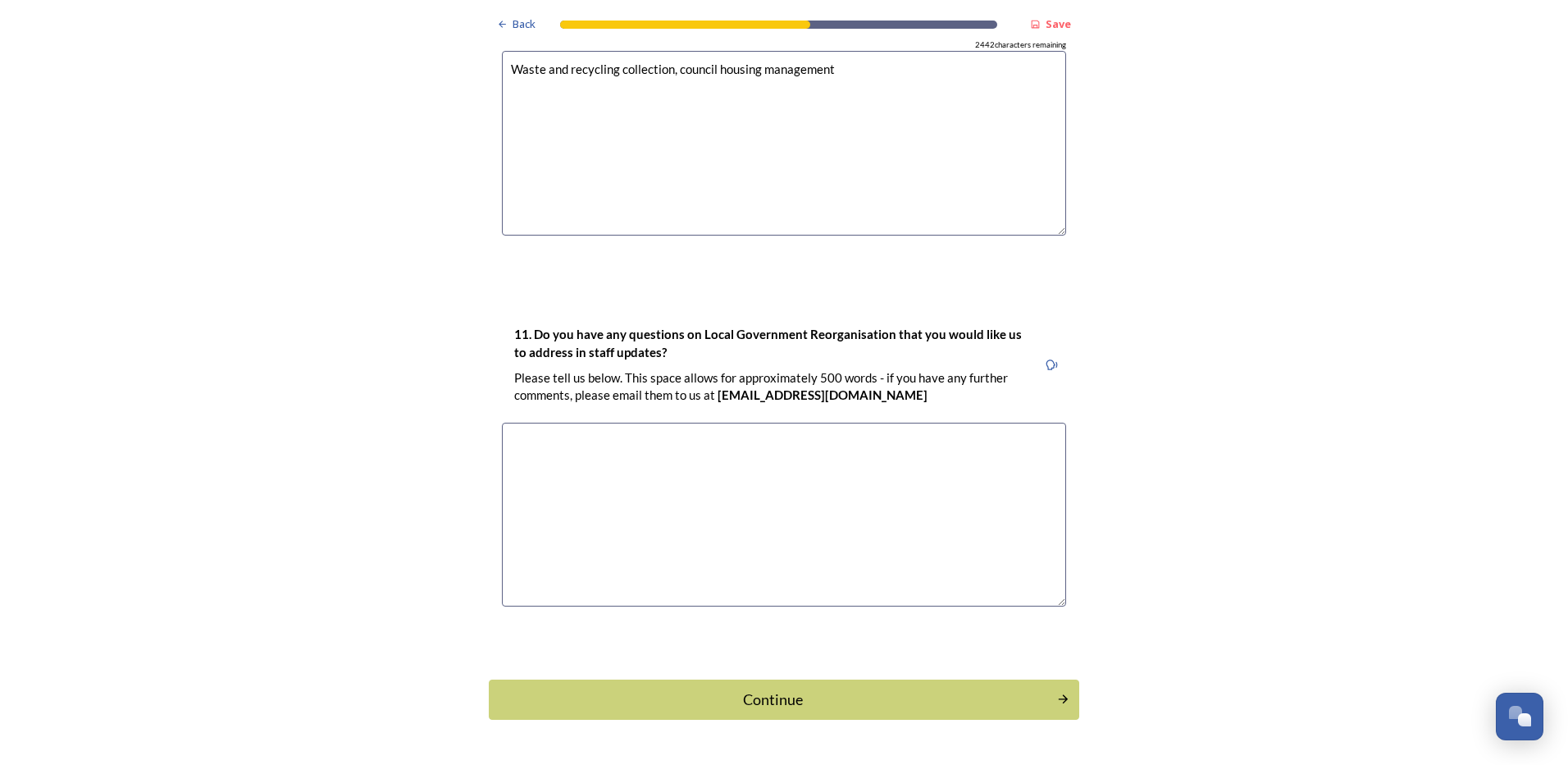
scroll to position [4524, 0]
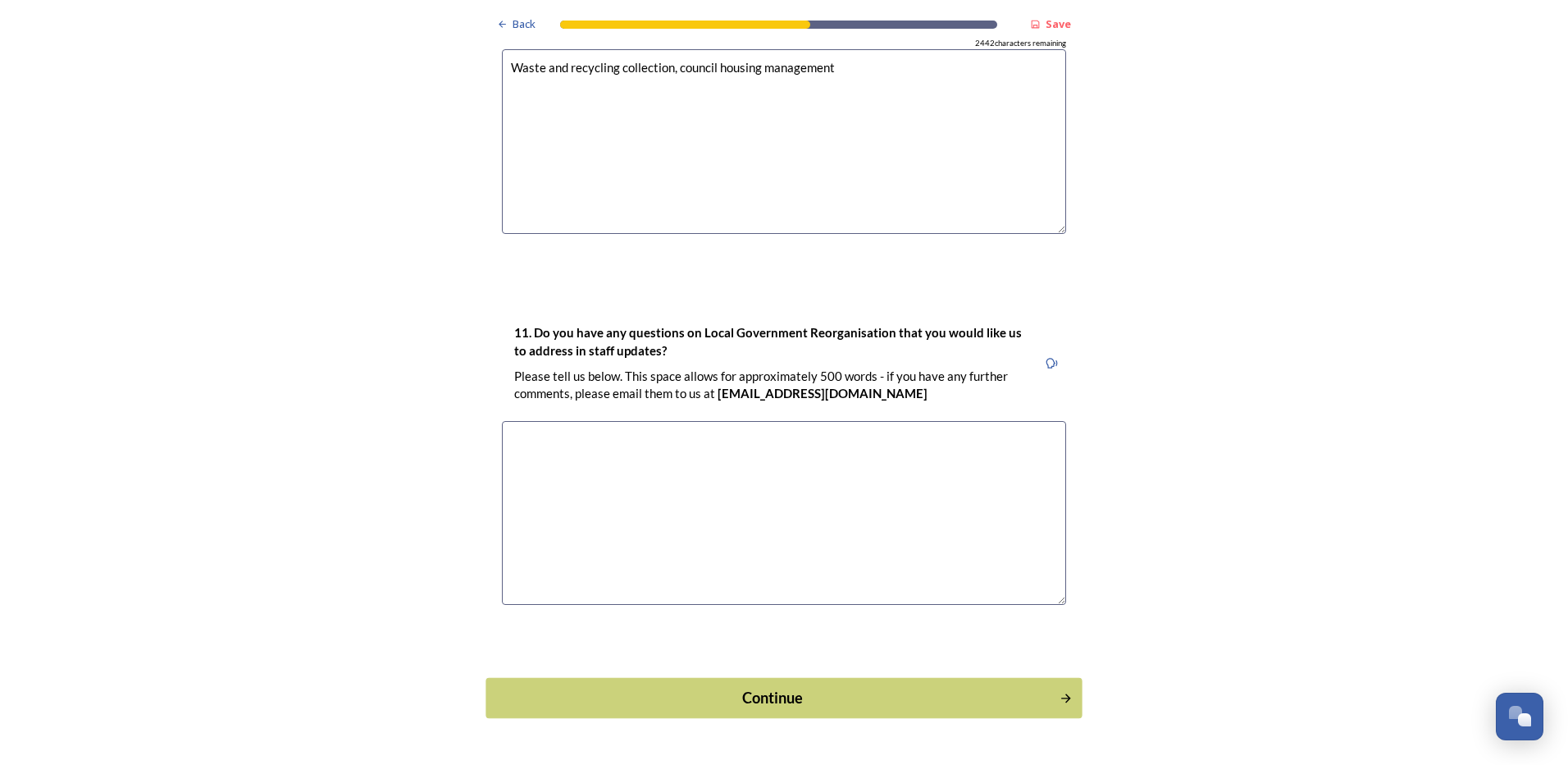
type textarea "Waste and recycling collection, council housing management"
click at [756, 687] on div "Continue" at bounding box center [772, 698] width 555 height 22
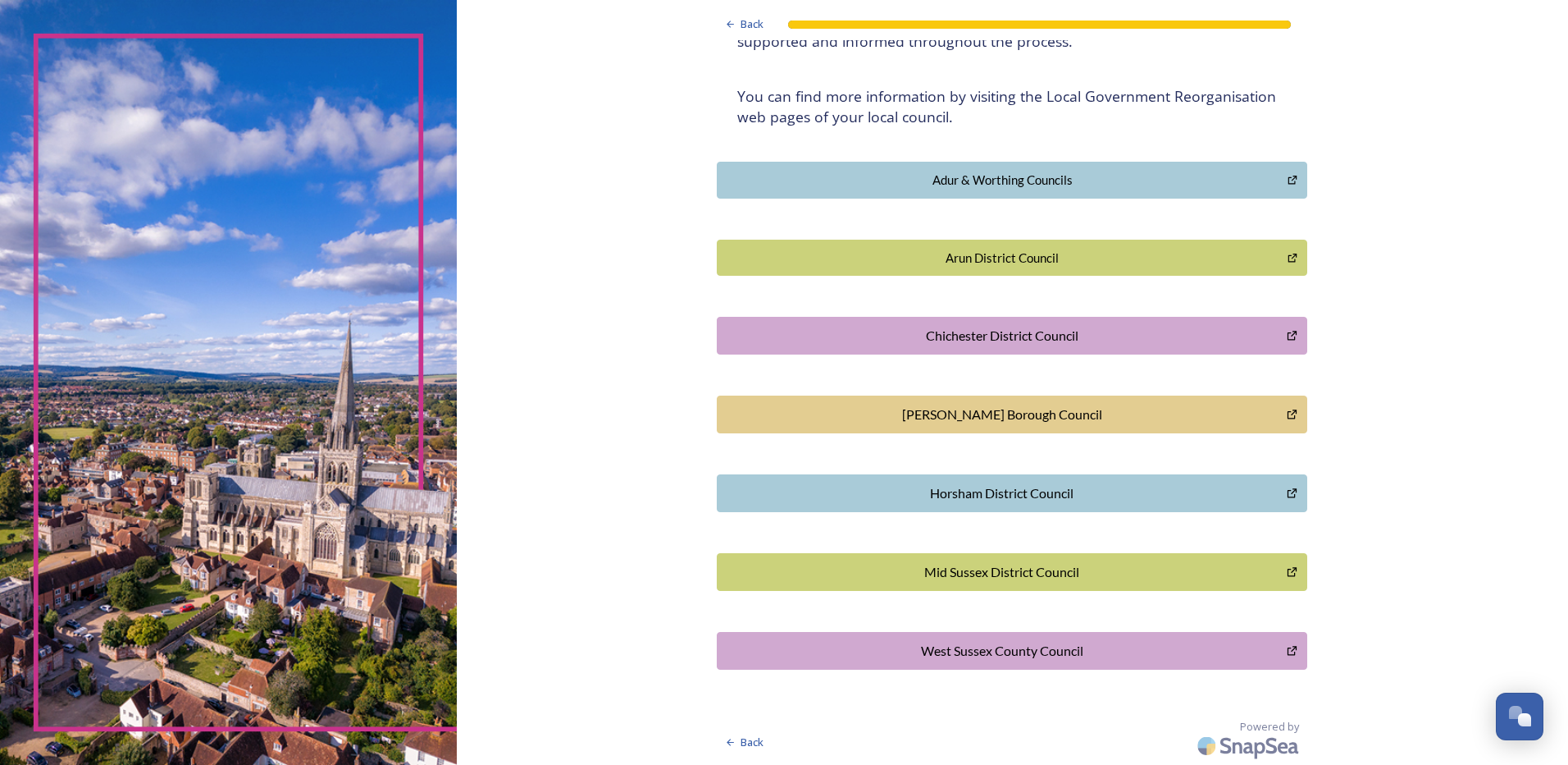
scroll to position [0, 0]
